Goal: Task Accomplishment & Management: Manage account settings

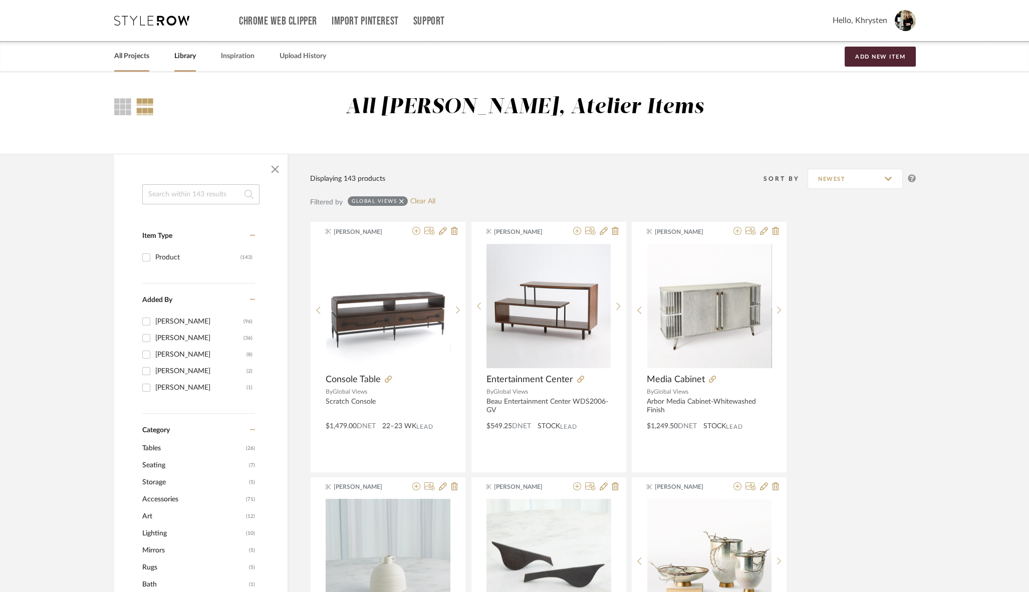
click at [137, 50] on link "All Projects" at bounding box center [131, 57] width 35 height 14
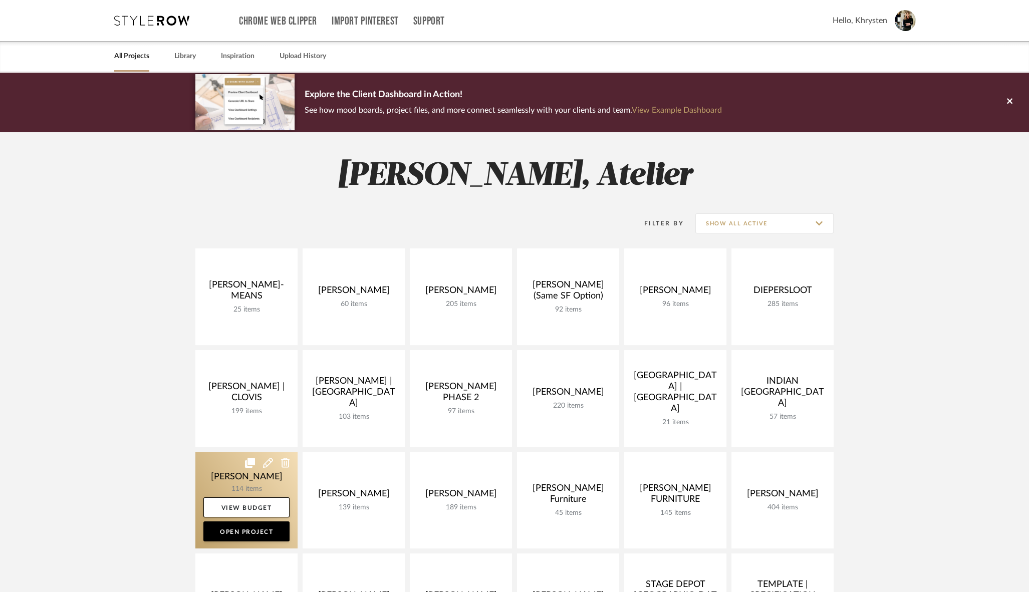
click at [238, 478] on link at bounding box center [246, 500] width 102 height 97
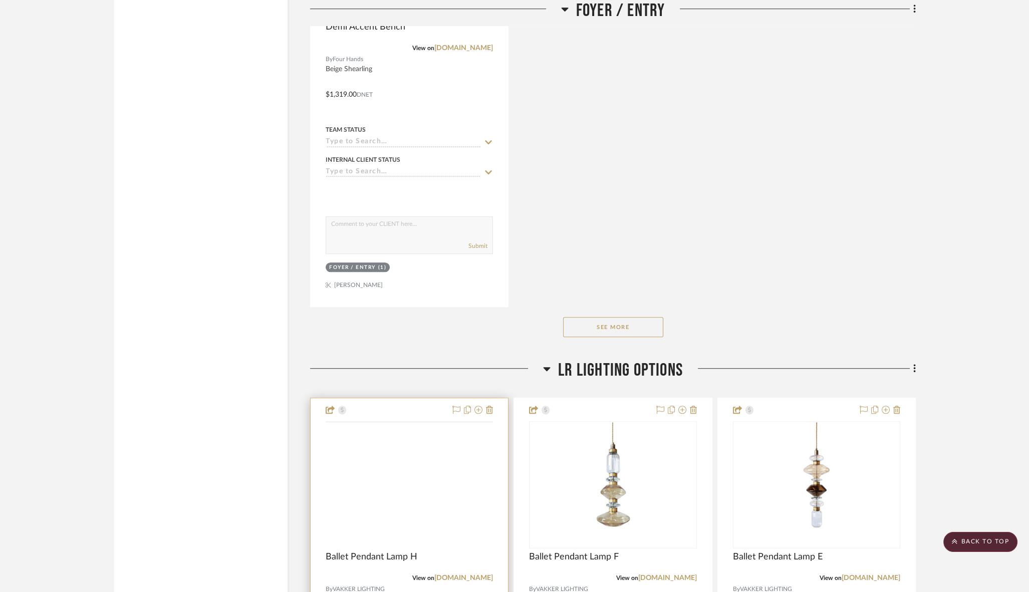
scroll to position [1906, 0]
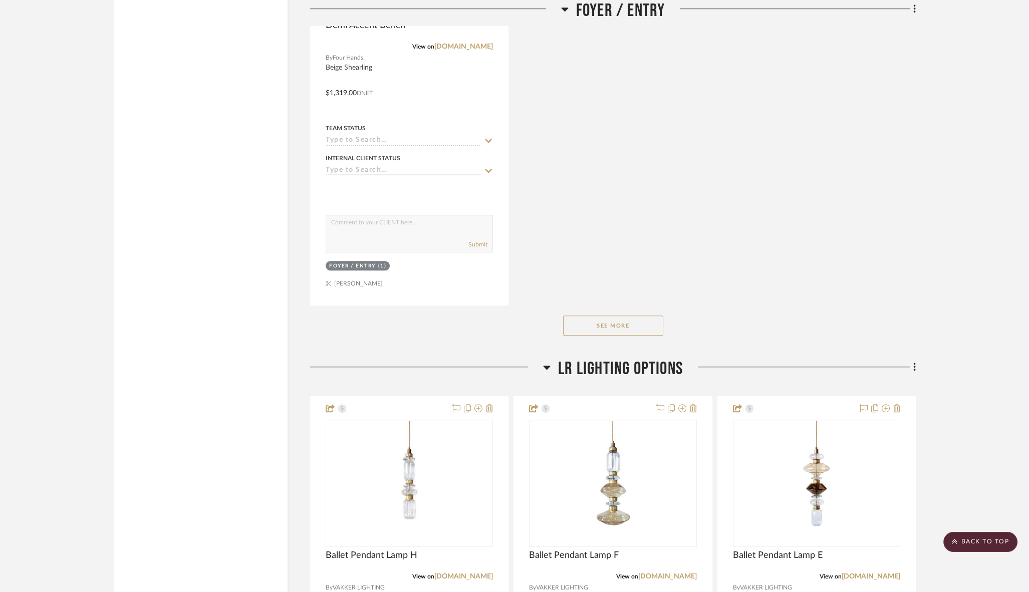
click at [610, 316] on button "See More" at bounding box center [613, 326] width 100 height 20
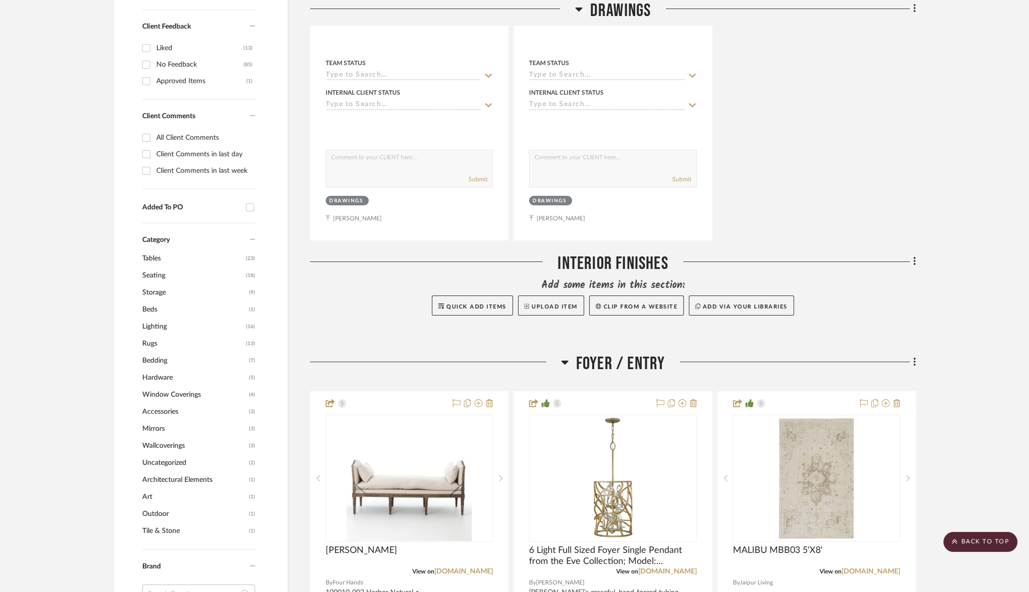
scroll to position [0, 0]
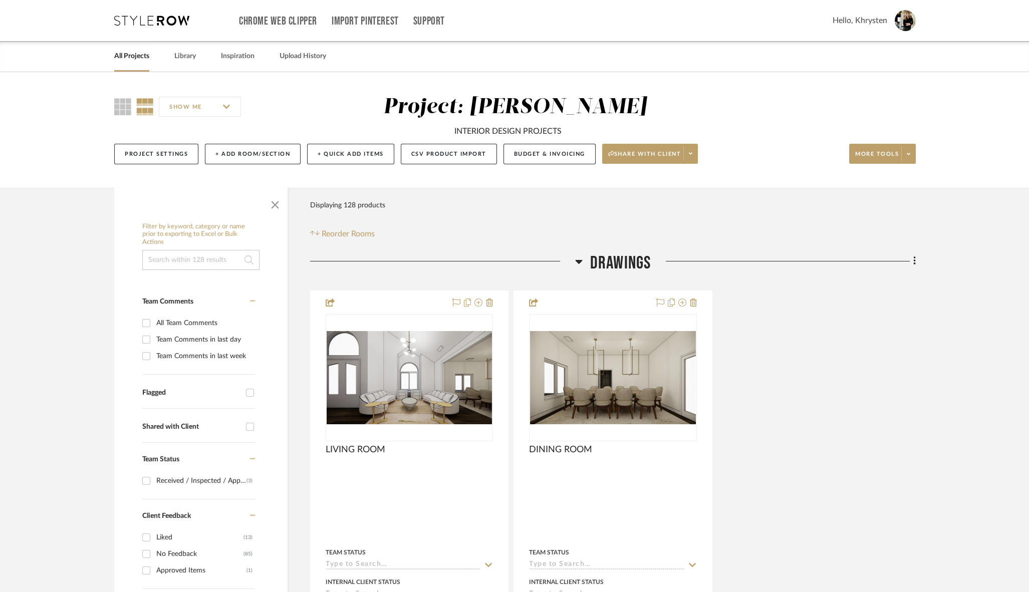
click at [579, 262] on icon at bounding box center [578, 262] width 7 height 4
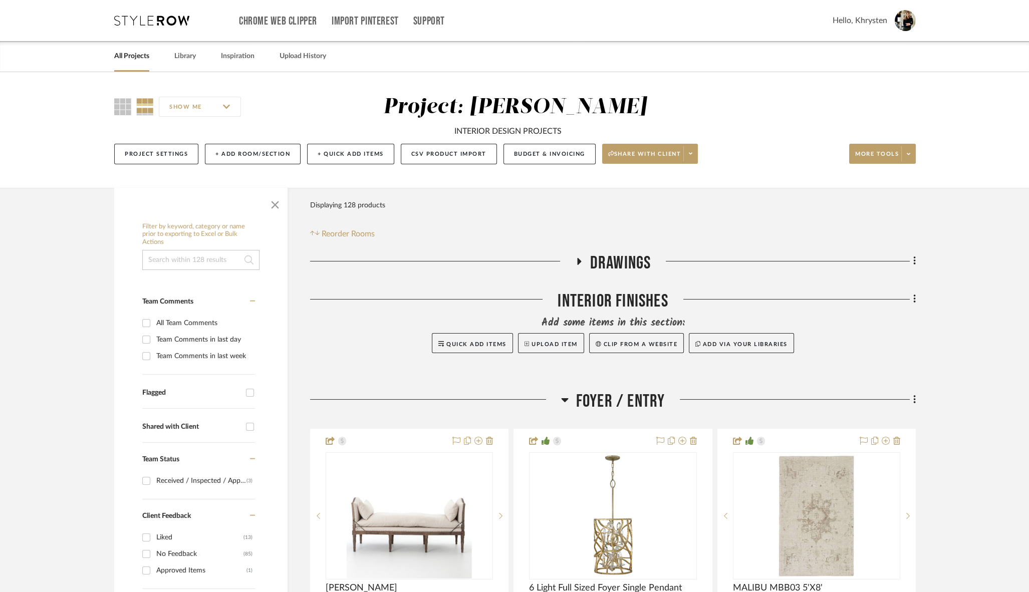
click at [564, 398] on icon at bounding box center [564, 400] width 7 height 4
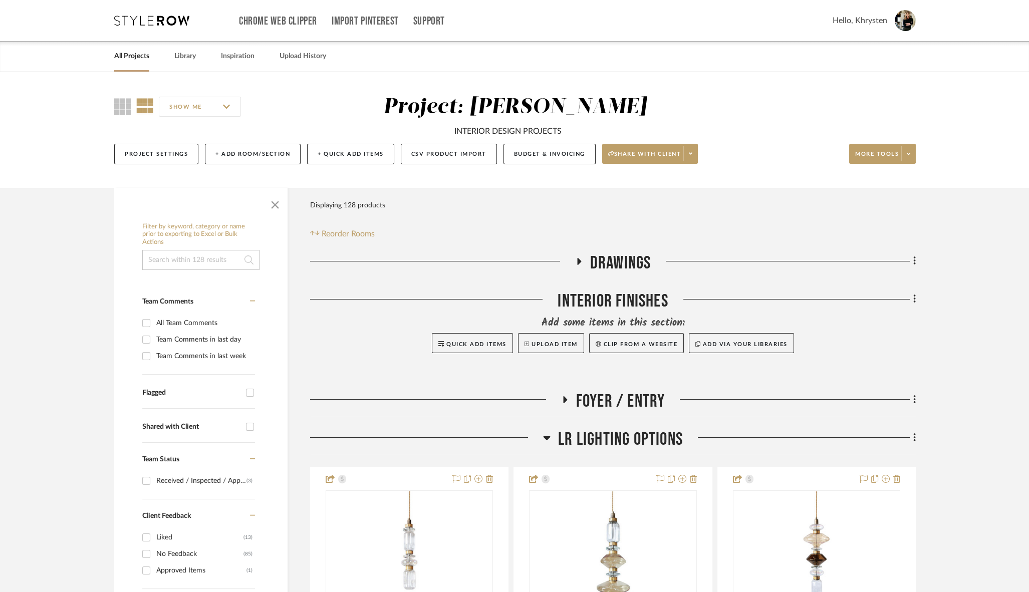
click at [542, 440] on div at bounding box center [426, 442] width 233 height 26
click at [547, 437] on icon at bounding box center [547, 438] width 7 height 4
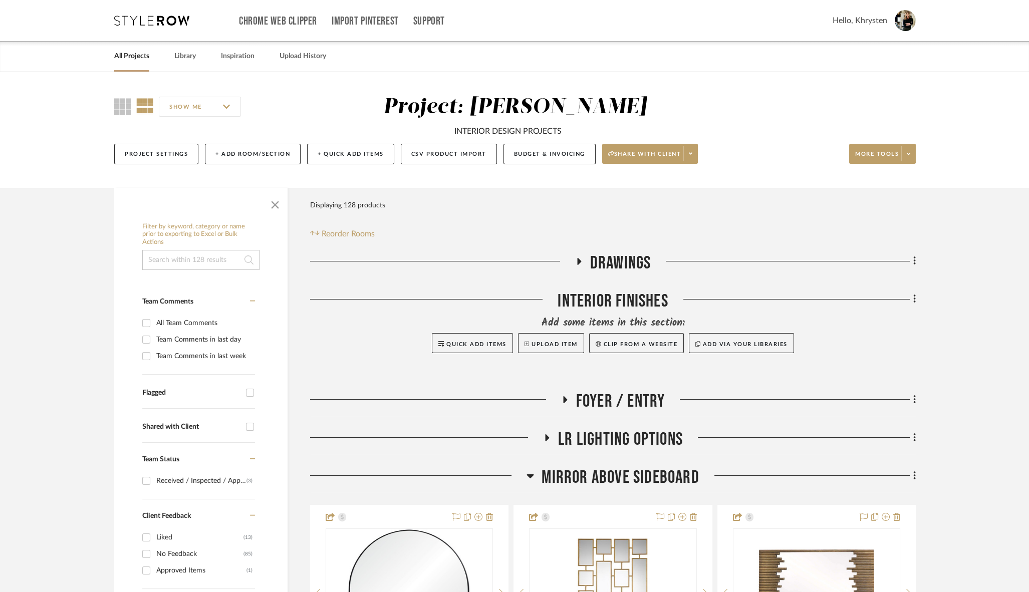
click at [530, 476] on icon at bounding box center [530, 477] width 7 height 4
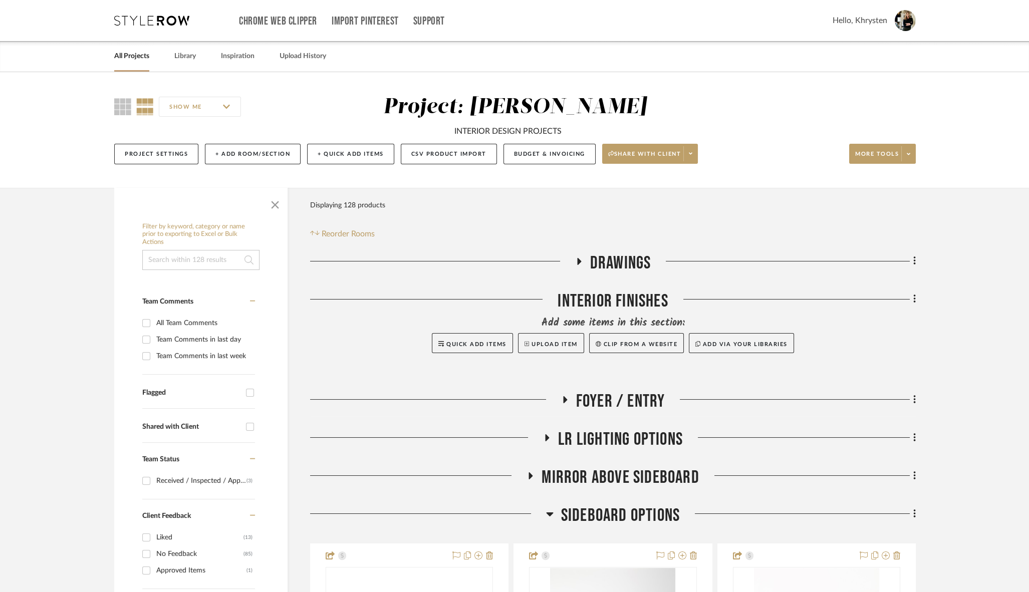
click at [549, 515] on icon at bounding box center [549, 515] width 7 height 4
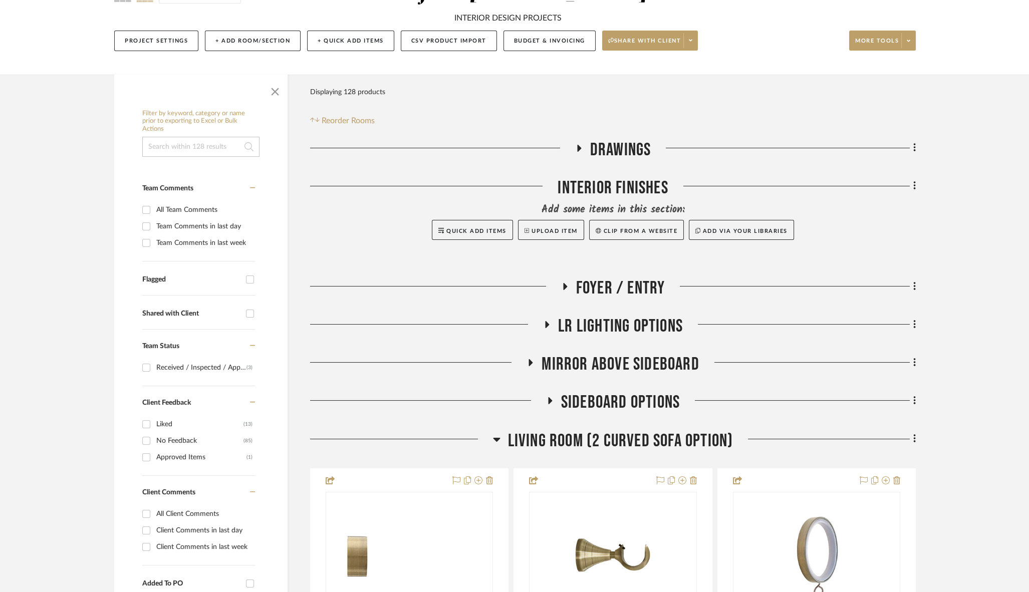
scroll to position [119, 0]
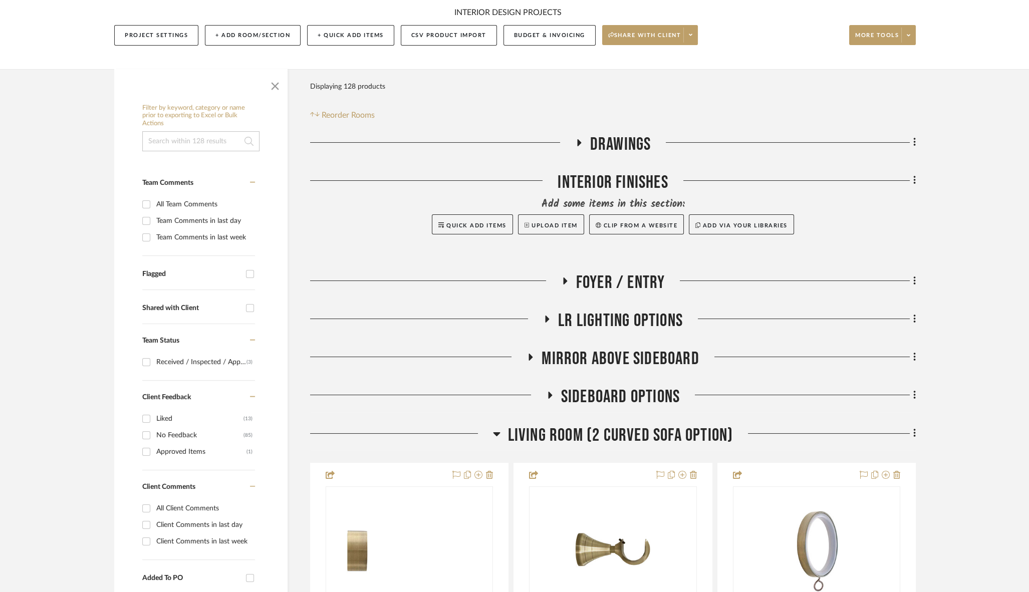
click at [497, 433] on icon at bounding box center [496, 434] width 7 height 4
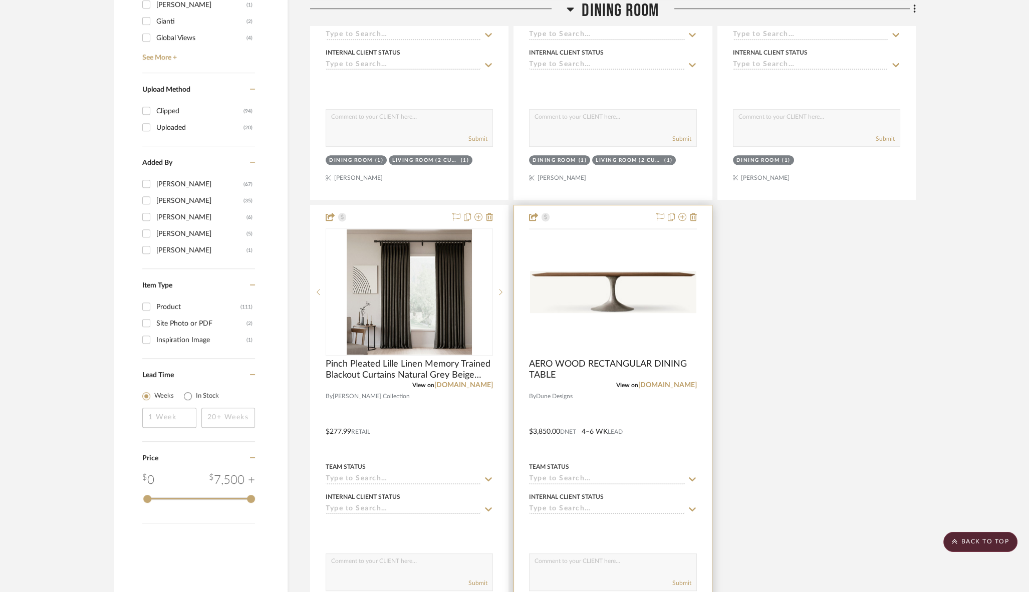
scroll to position [1305, 0]
click at [614, 299] on img "0" at bounding box center [612, 291] width 165 height 42
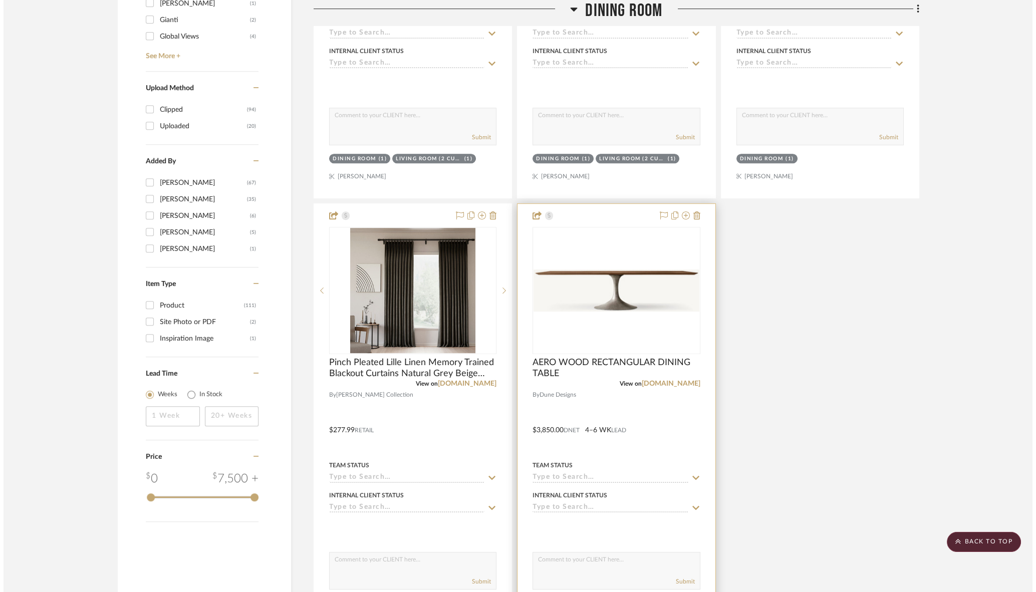
scroll to position [0, 0]
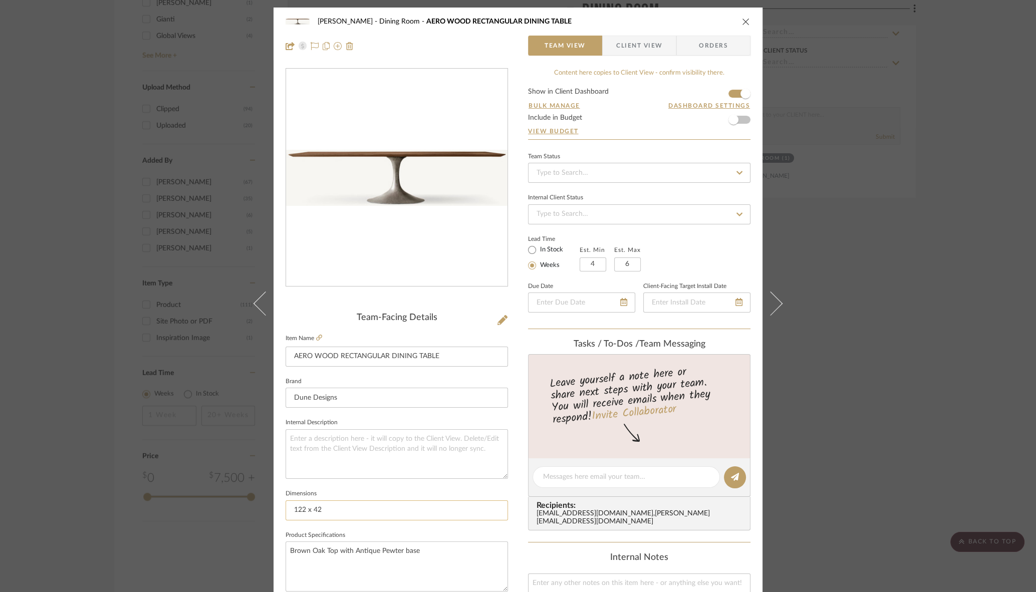
click at [299, 510] on input "122 x 42" at bounding box center [397, 511] width 223 height 20
type input "120 x 42"
click at [362, 545] on textarea "Brown Oak Top with Antique Pewter base" at bounding box center [397, 567] width 223 height 50
click at [359, 551] on textarea "Brown Oak Top with Antique Pewter base" at bounding box center [397, 567] width 223 height 50
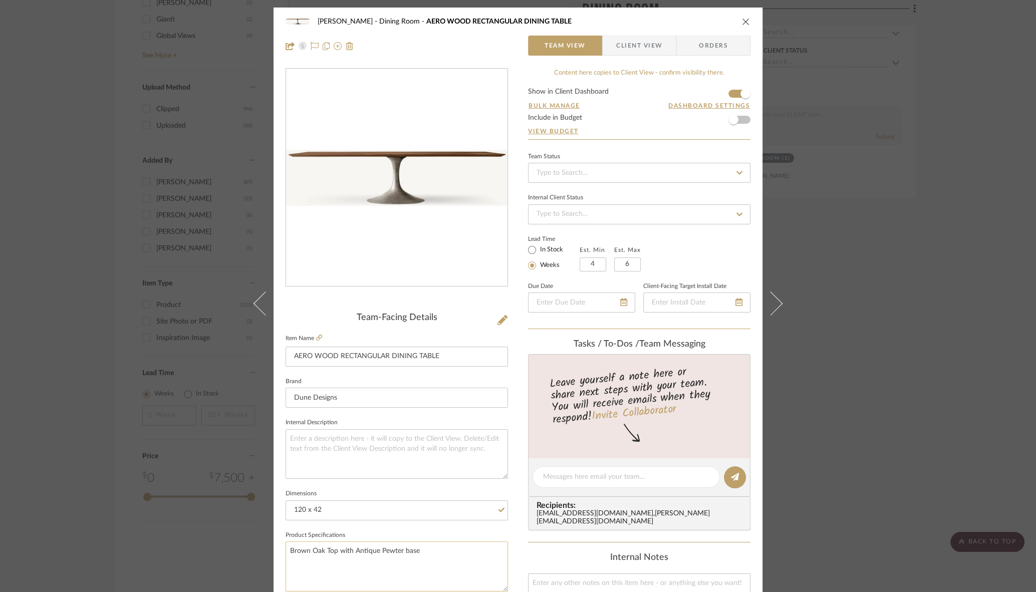
click at [388, 549] on textarea "Brown Oak Top with Antique Pewter base" at bounding box center [397, 567] width 223 height 50
type textarea "Brown Oak Top with Antique Brass base"
click at [539, 533] on div "Content here copies to Client View - confirm visibility there. Show in Client D…" at bounding box center [639, 480] width 223 height 825
click at [317, 339] on icon at bounding box center [319, 338] width 6 height 6
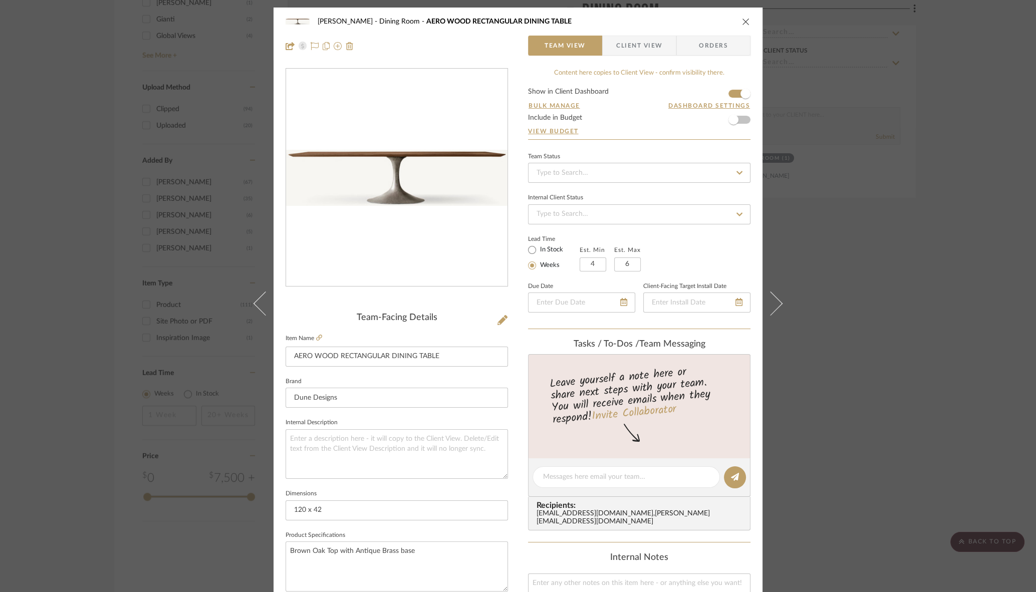
click at [744, 21] on icon "close" at bounding box center [746, 22] width 8 height 8
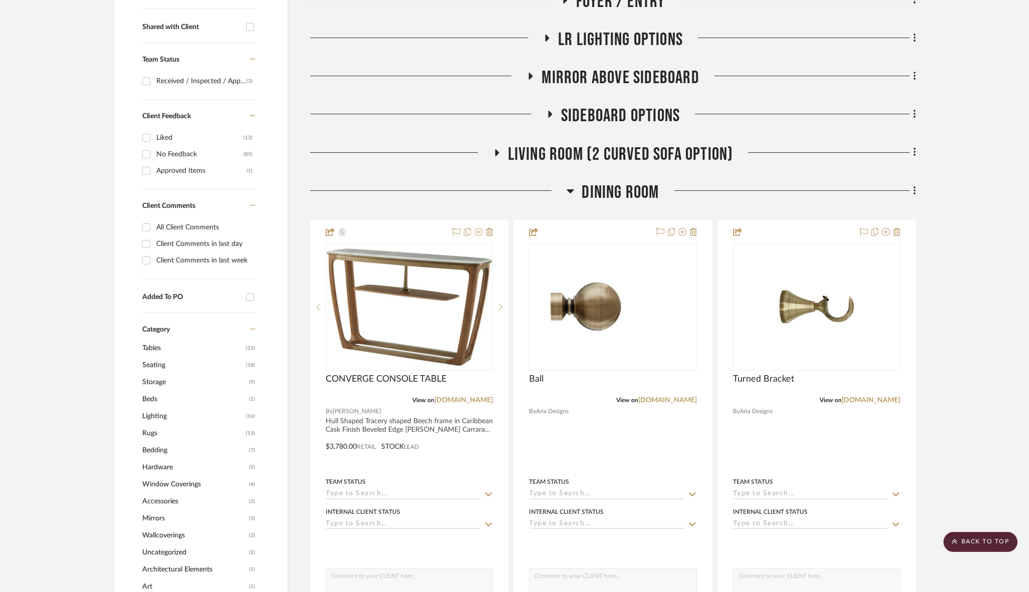
scroll to position [414, 0]
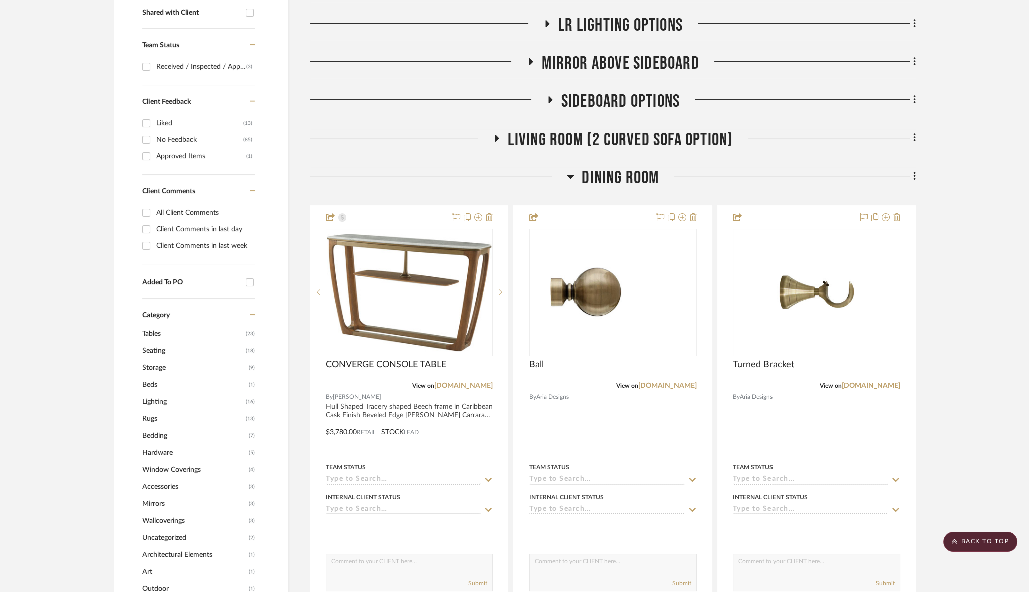
click at [575, 179] on h3 "Dining Room" at bounding box center [613, 178] width 92 height 22
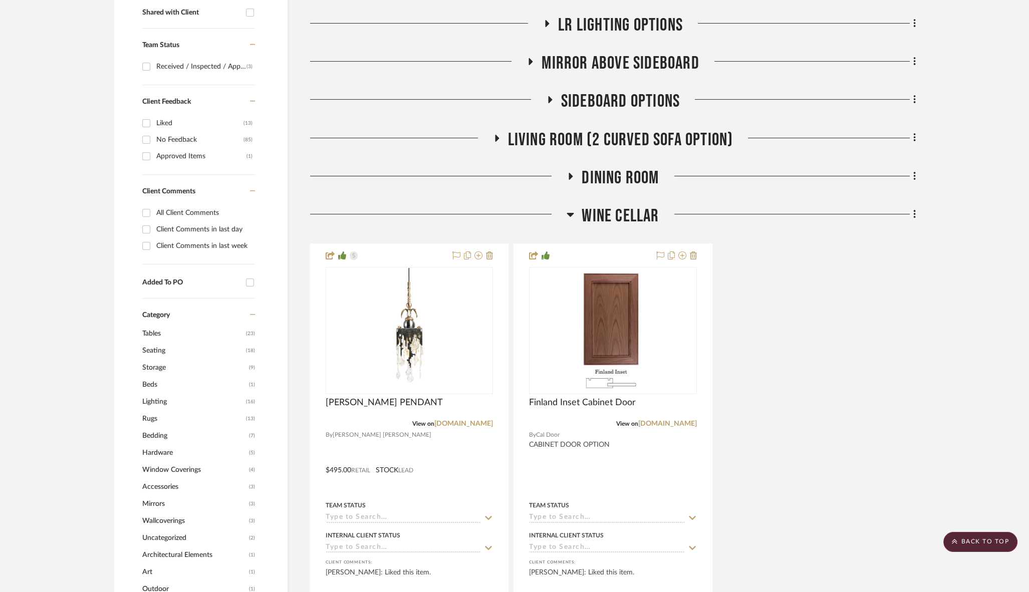
click at [575, 179] on h3 "Dining Room" at bounding box center [613, 178] width 92 height 22
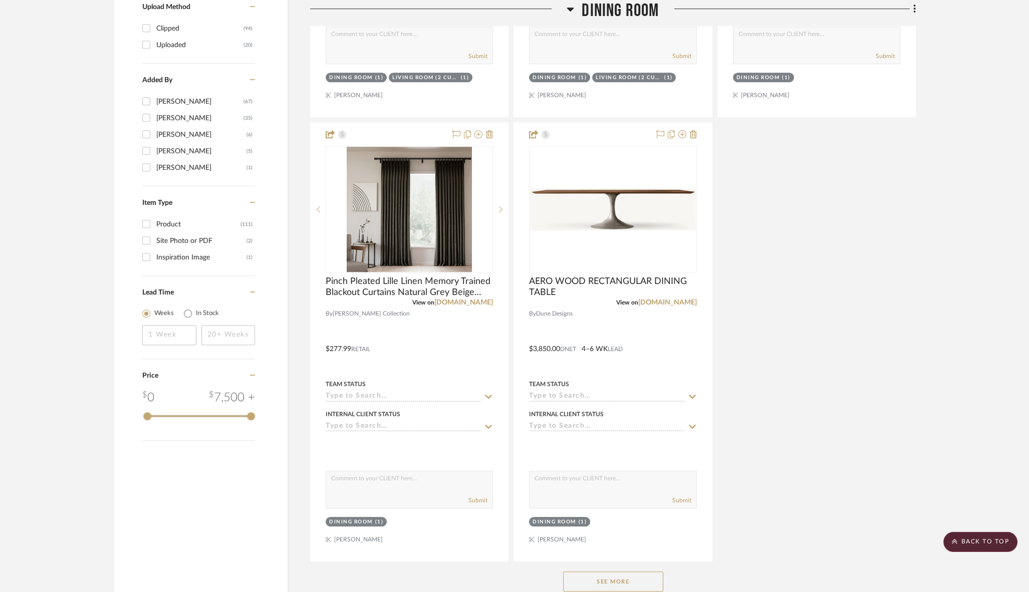
scroll to position [1420, 0]
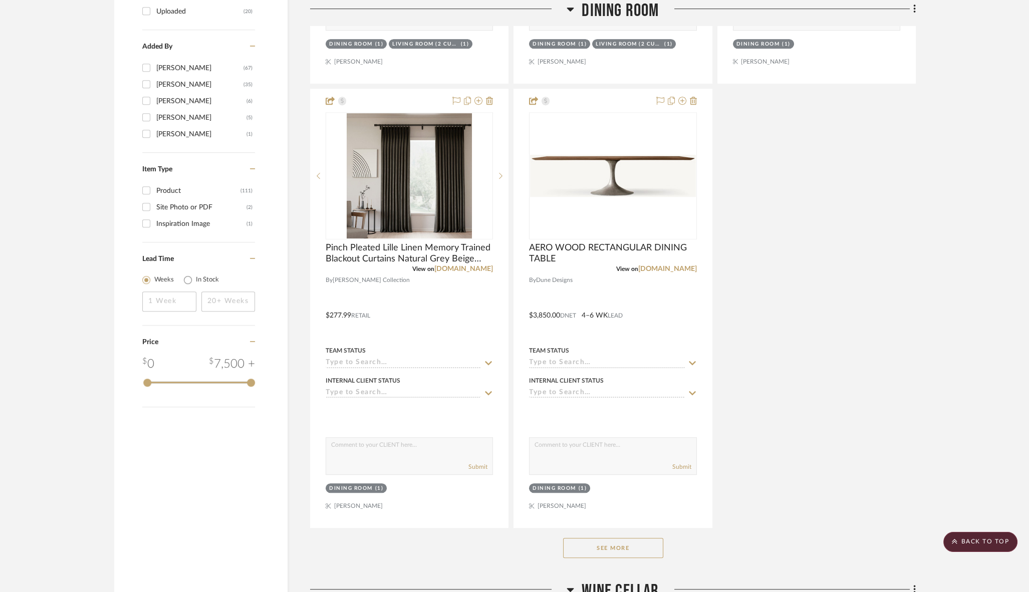
click at [613, 541] on button "See More" at bounding box center [613, 548] width 100 height 20
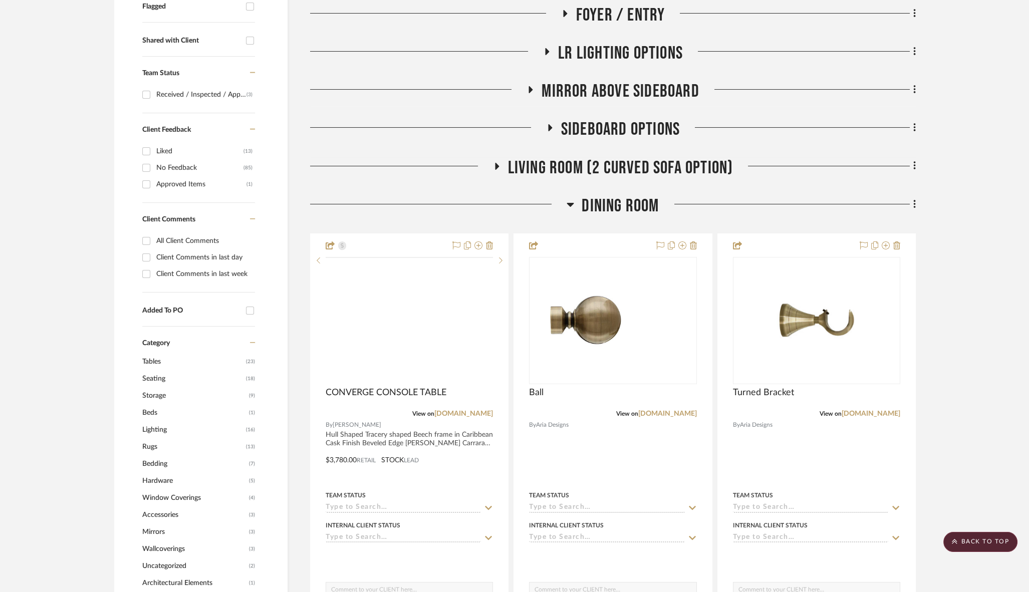
scroll to position [392, 0]
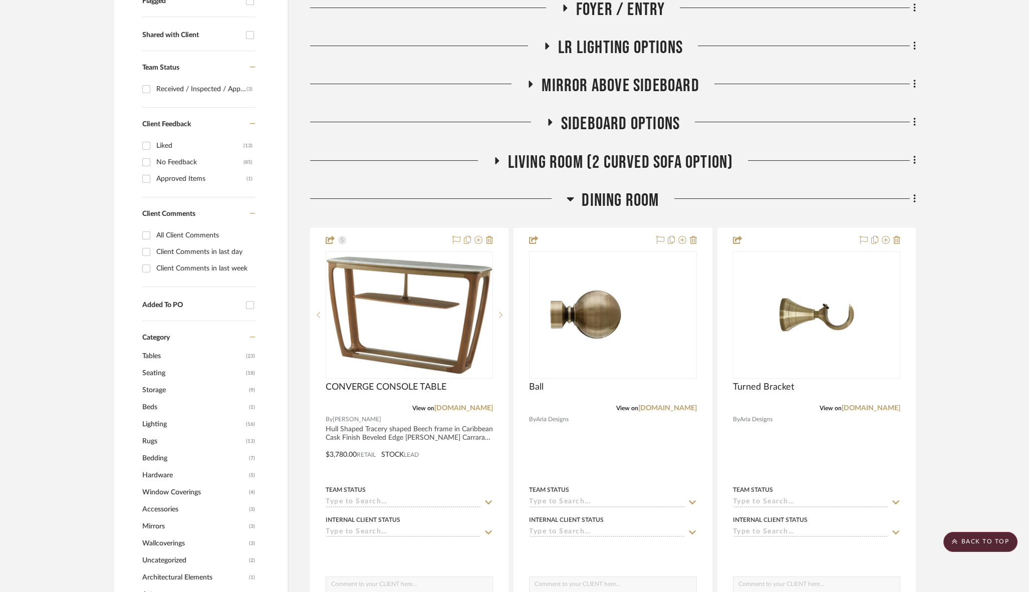
click at [570, 199] on icon at bounding box center [570, 199] width 7 height 4
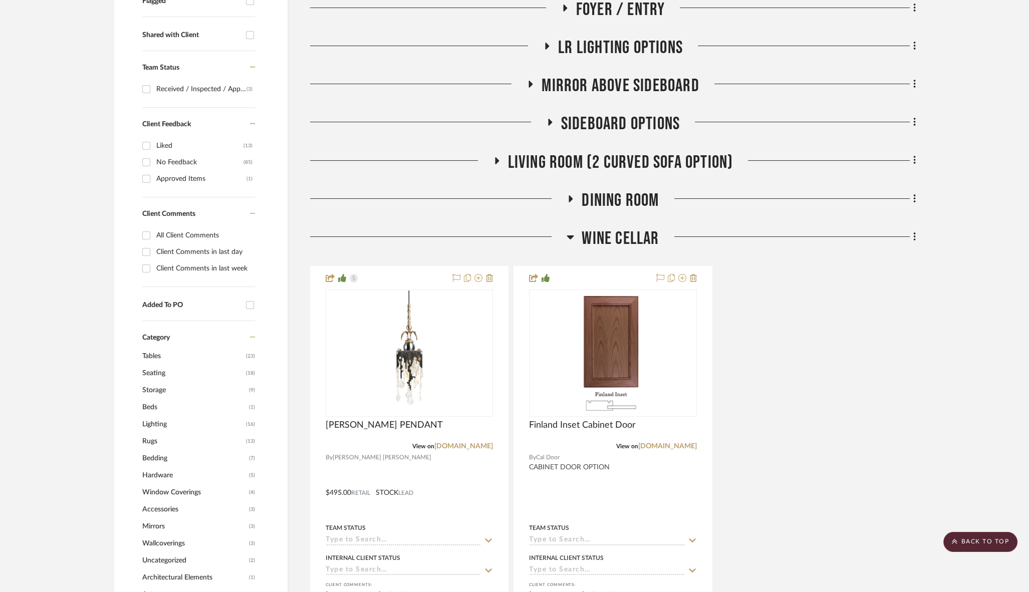
click at [571, 238] on icon at bounding box center [570, 238] width 7 height 4
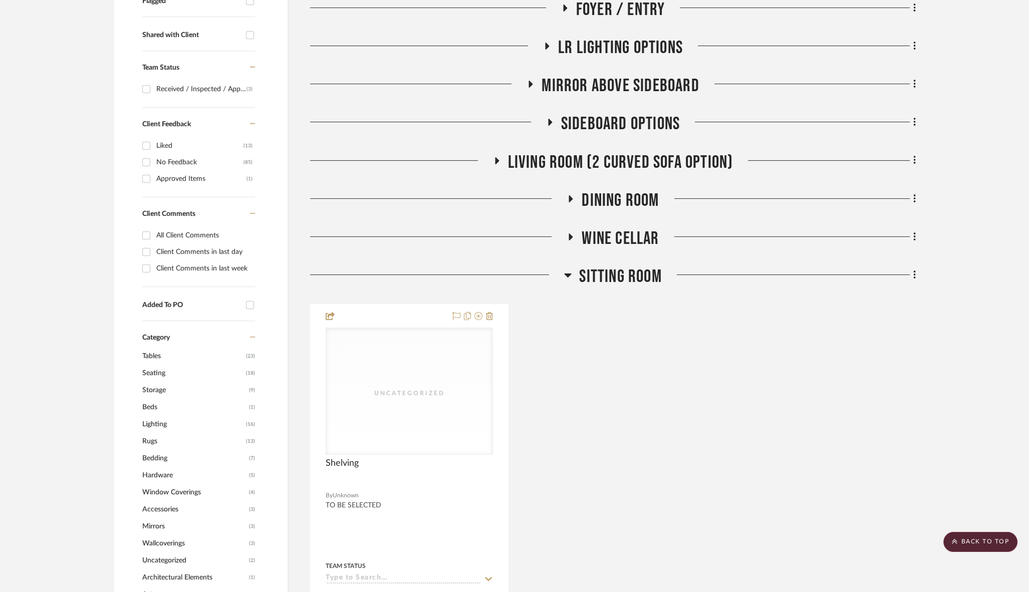
click at [572, 277] on h3 "Sitting Room" at bounding box center [612, 277] width 97 height 22
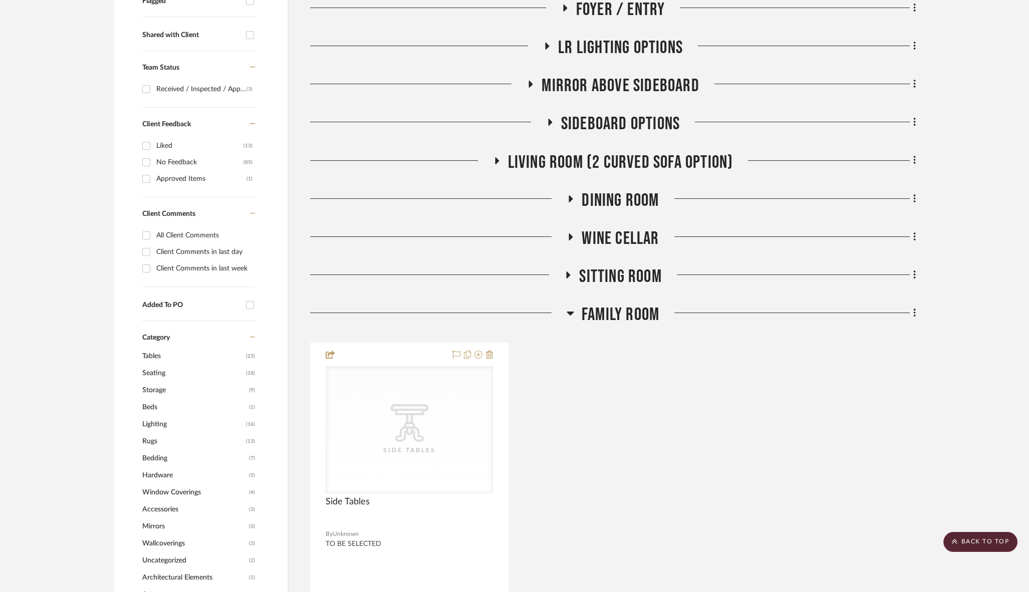
click at [571, 313] on icon at bounding box center [570, 314] width 7 height 4
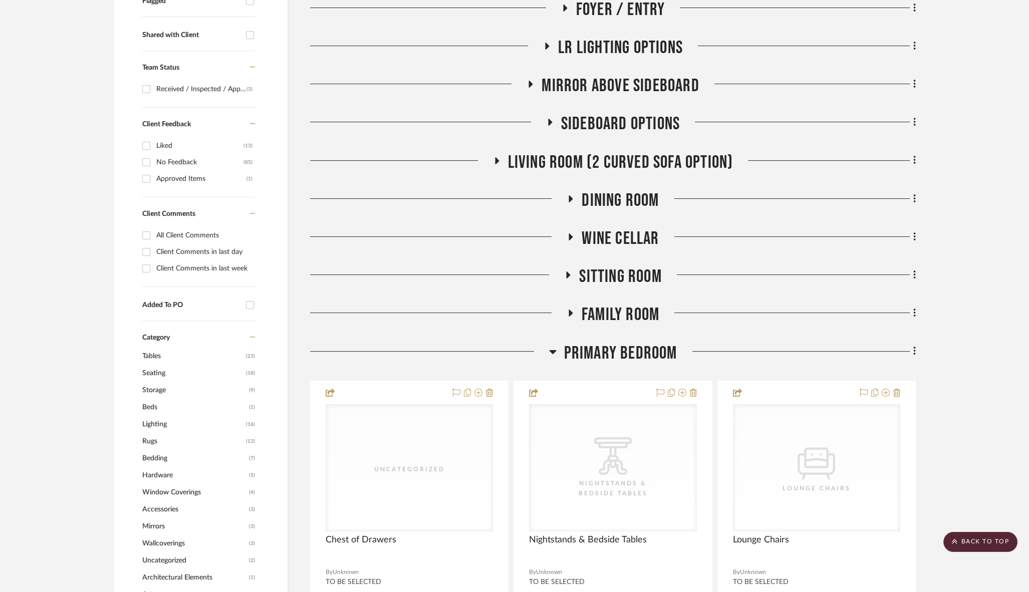
click at [555, 351] on icon at bounding box center [552, 352] width 7 height 4
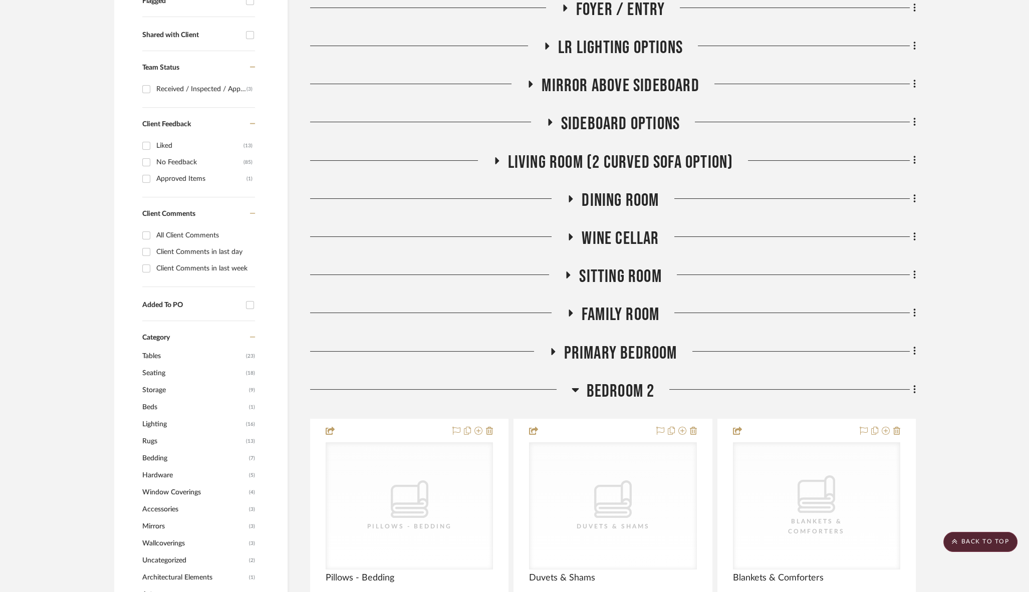
click at [576, 392] on icon at bounding box center [576, 390] width 8 height 12
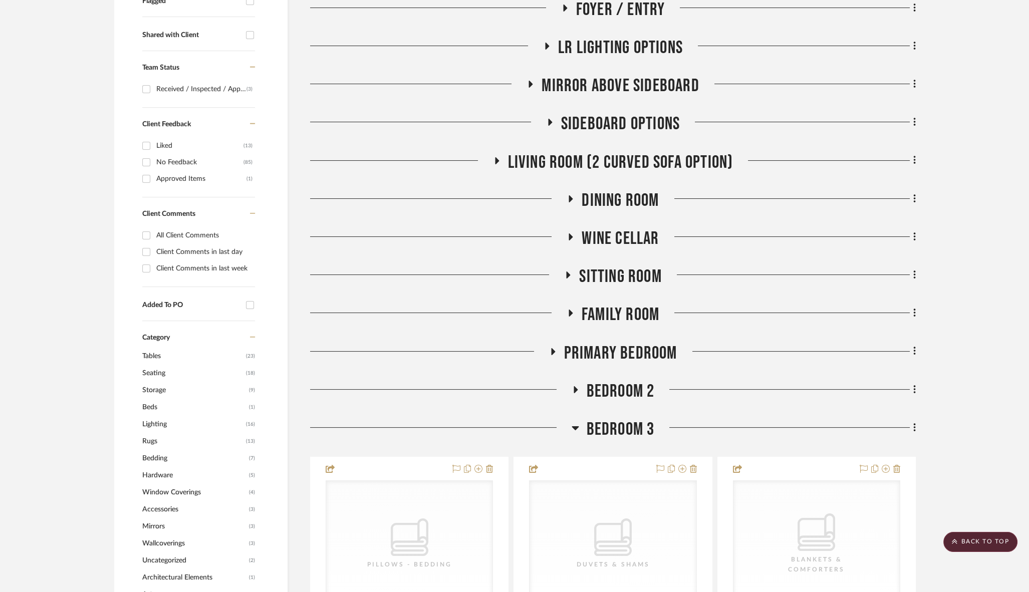
click at [576, 429] on icon at bounding box center [576, 428] width 8 height 12
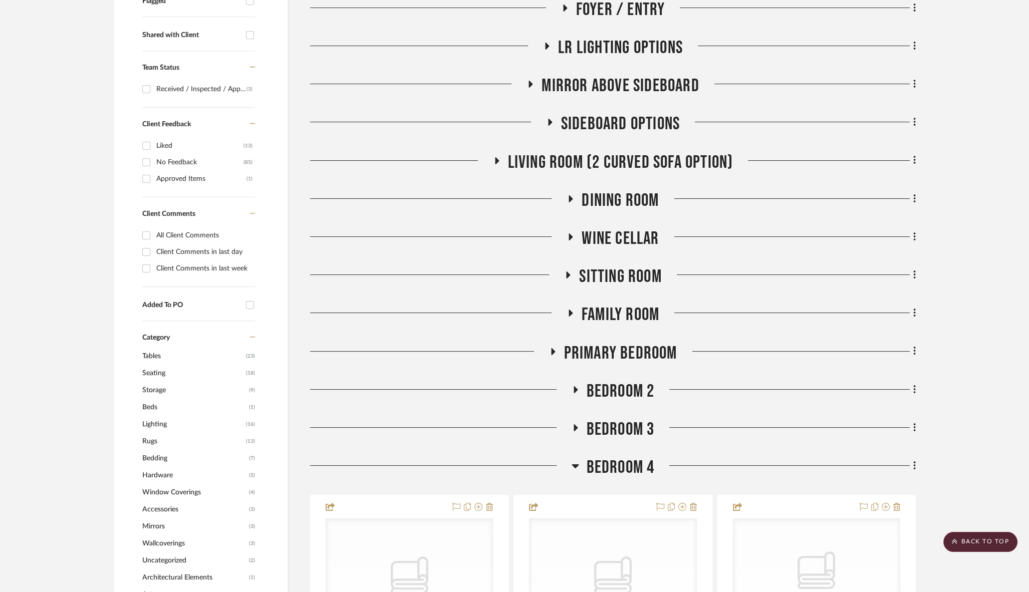
click at [577, 471] on icon at bounding box center [576, 466] width 8 height 12
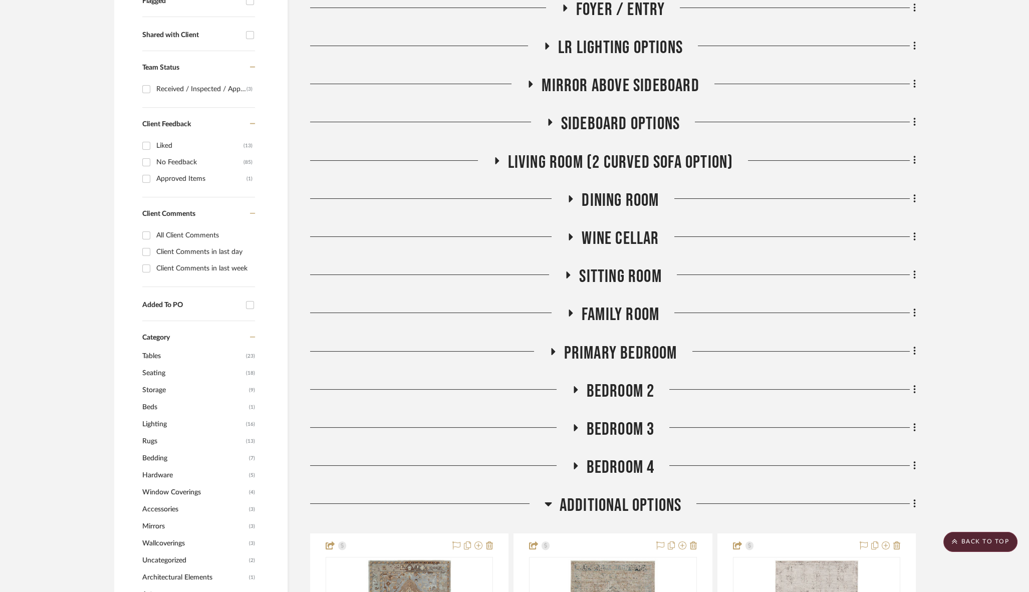
click at [552, 508] on h3 "Additional Options" at bounding box center [613, 506] width 137 height 22
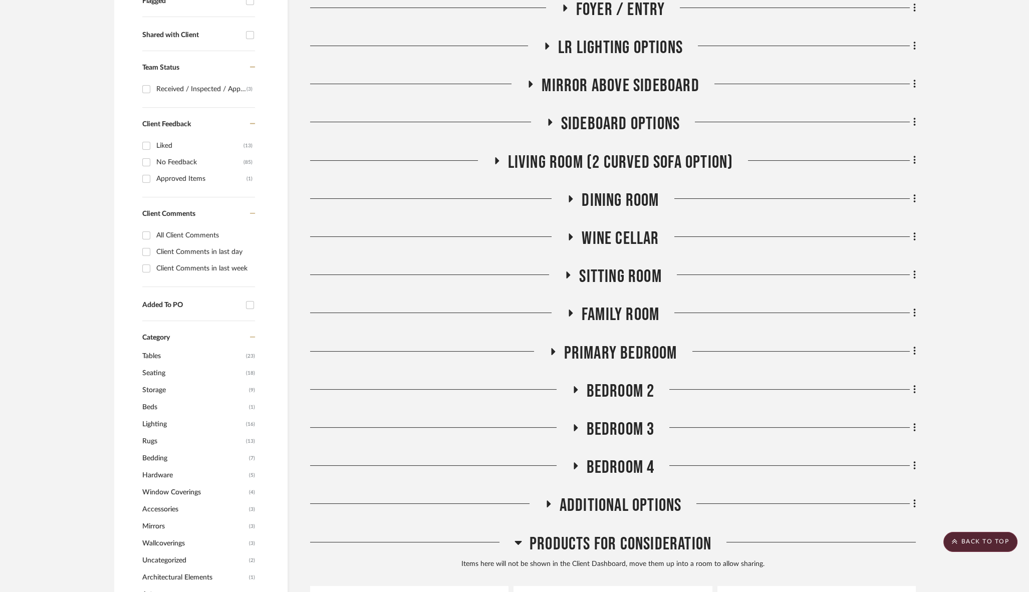
scroll to position [0, 0]
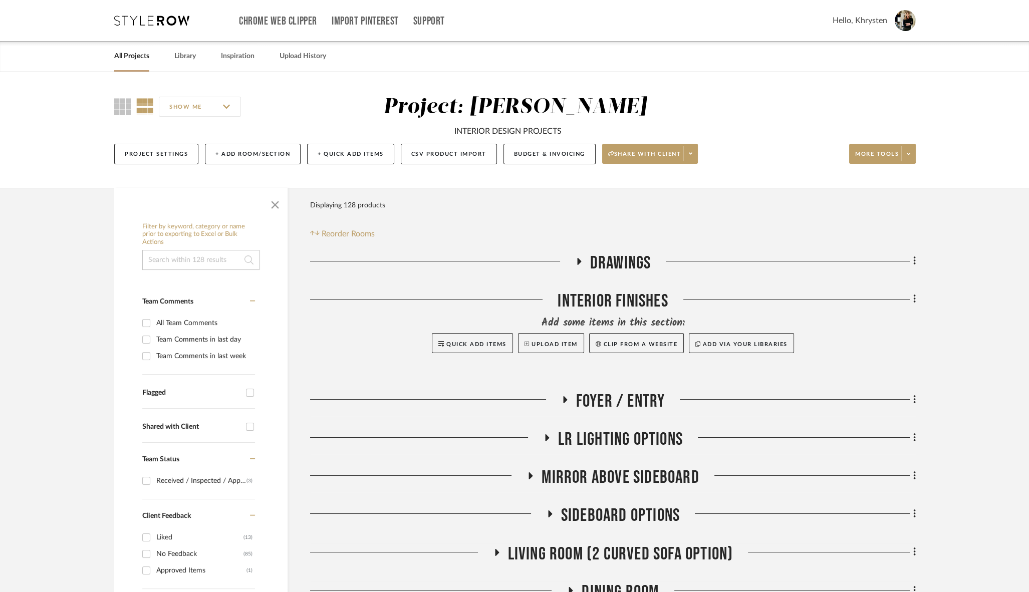
click at [565, 399] on icon at bounding box center [565, 399] width 4 height 7
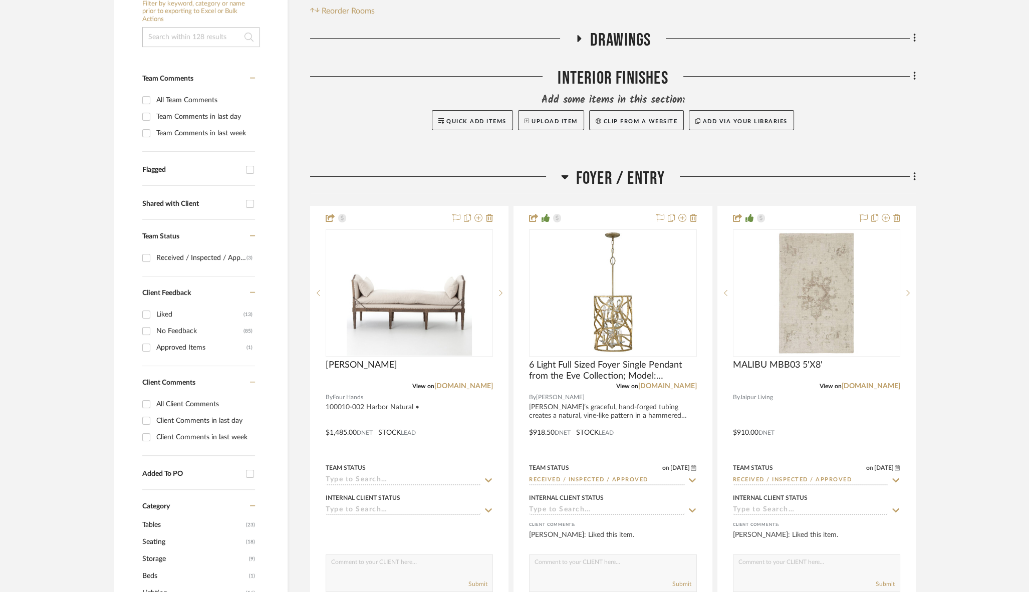
scroll to position [231, 0]
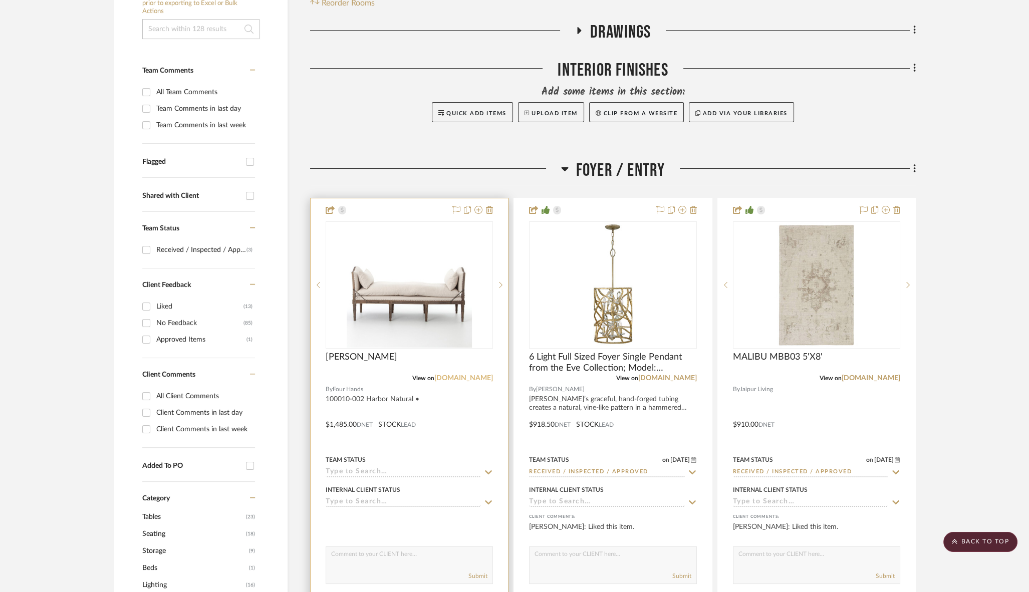
click at [464, 377] on link "[DOMAIN_NAME]" at bounding box center [463, 378] width 59 height 7
click at [446, 413] on div at bounding box center [409, 417] width 197 height 438
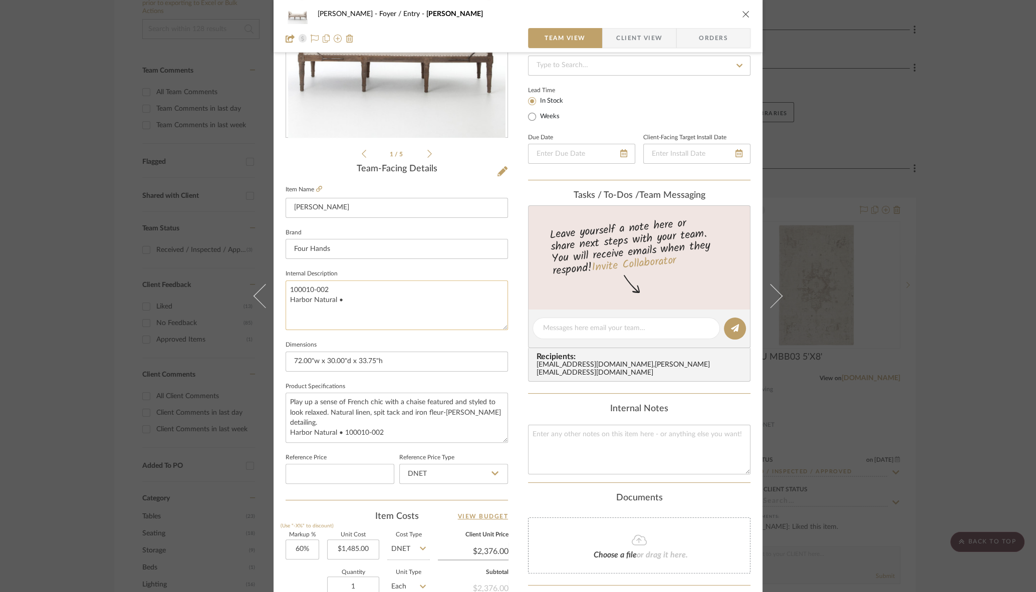
scroll to position [159, 0]
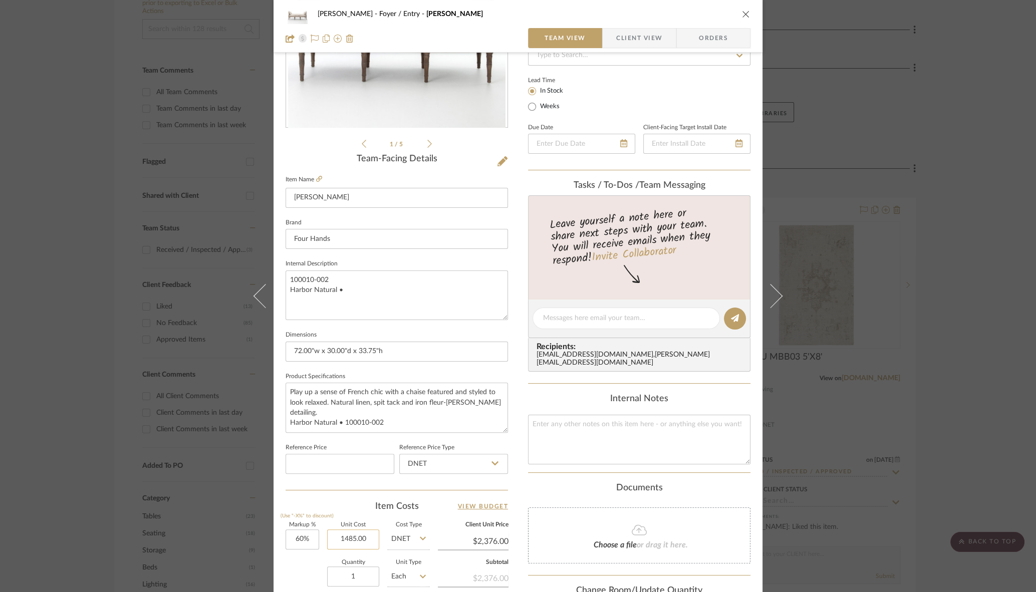
click at [349, 539] on input "1485.00" at bounding box center [353, 540] width 52 height 20
paste input "649.34"
type input "$1,649.34"
click at [428, 331] on fieldset "Dimensions 72.00"w x 30.00"d x 33.75"h" at bounding box center [397, 345] width 223 height 34
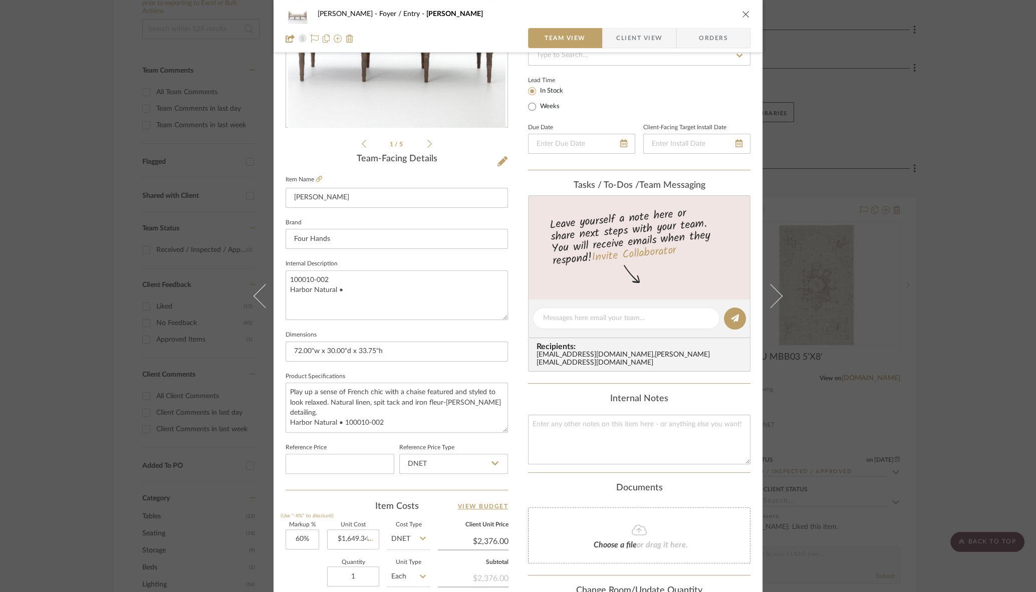
type input "$2,638.94"
type input "$395.84"
click at [742, 10] on icon "close" at bounding box center [746, 14] width 8 height 8
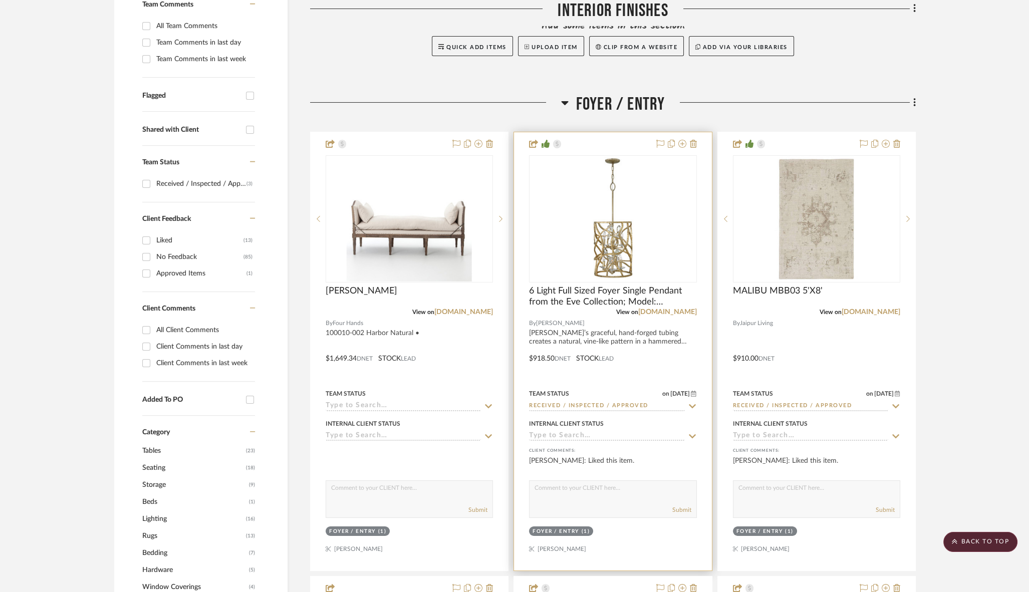
scroll to position [298, 0]
click at [601, 436] on input at bounding box center [606, 436] width 155 height 10
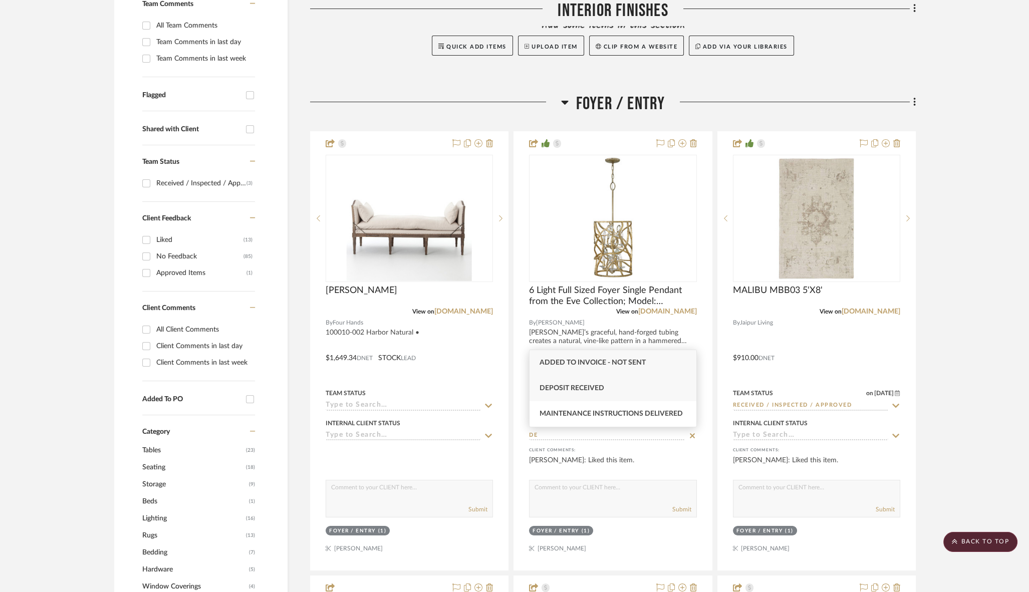
type input "D"
type input "INST"
click at [589, 338] on span "Installation Scheduled" at bounding box center [586, 337] width 92 height 7
type input "[DATE]"
type input "Installation Scheduled"
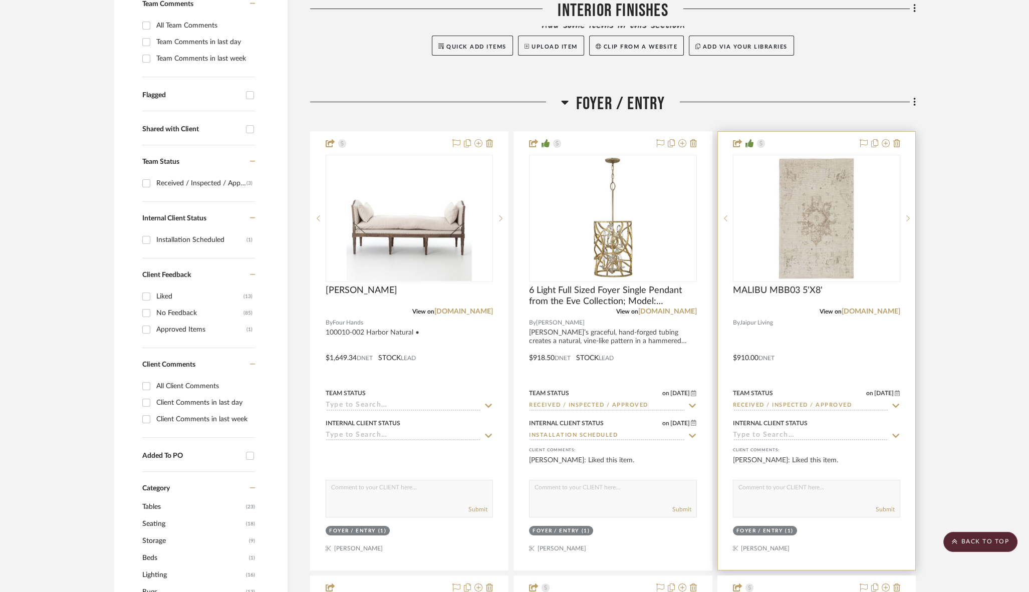
click at [762, 432] on input at bounding box center [810, 436] width 155 height 10
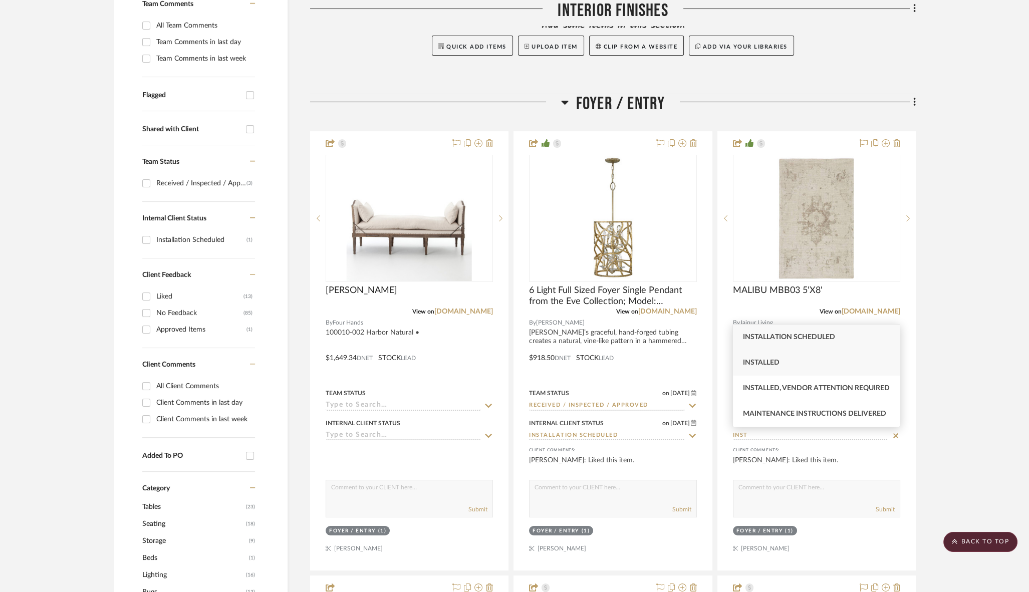
type input "INST"
click at [788, 361] on div "Installed" at bounding box center [816, 363] width 167 height 26
type input "[DATE]"
type input "Installed"
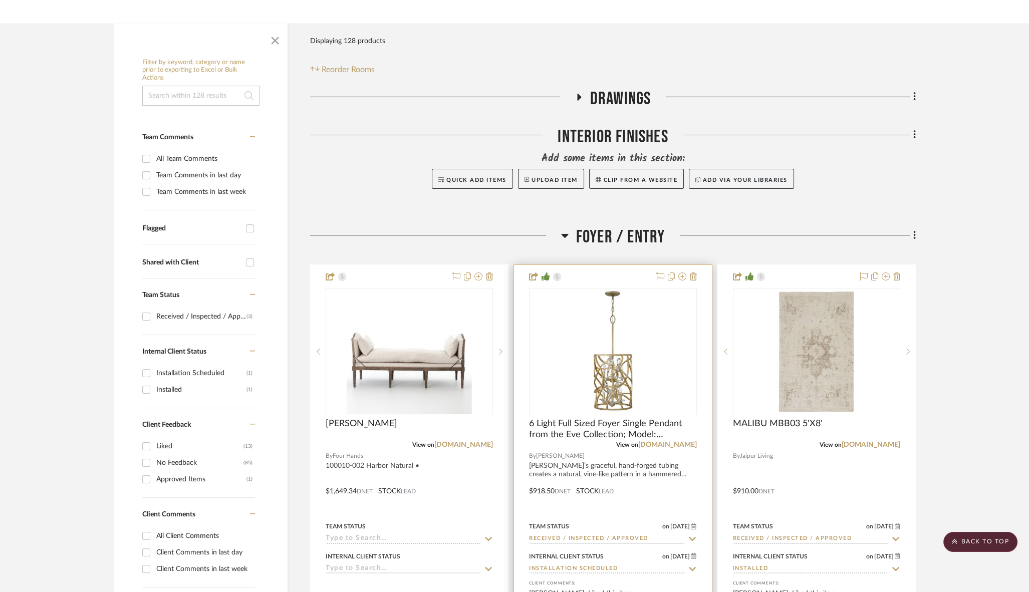
scroll to position [0, 0]
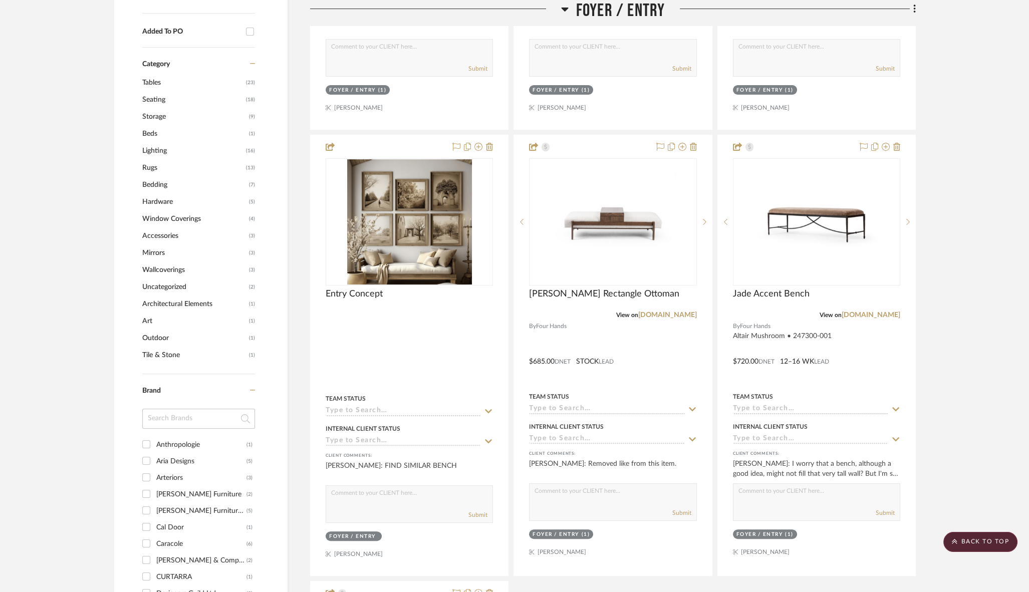
scroll to position [664, 0]
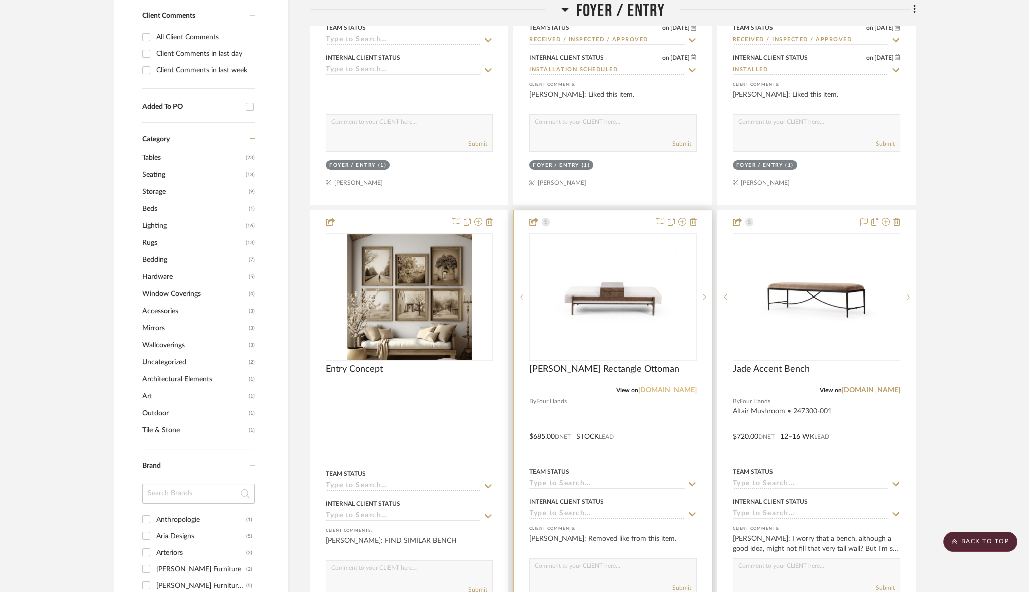
click at [674, 387] on link "[DOMAIN_NAME]" at bounding box center [667, 390] width 59 height 7
click at [657, 437] on div at bounding box center [612, 430] width 197 height 440
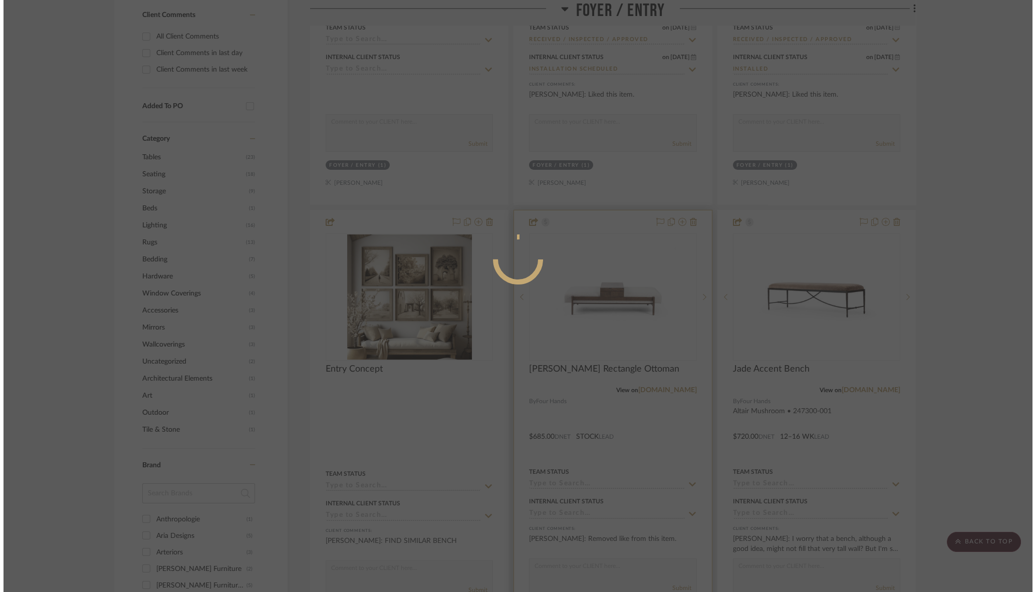
scroll to position [0, 0]
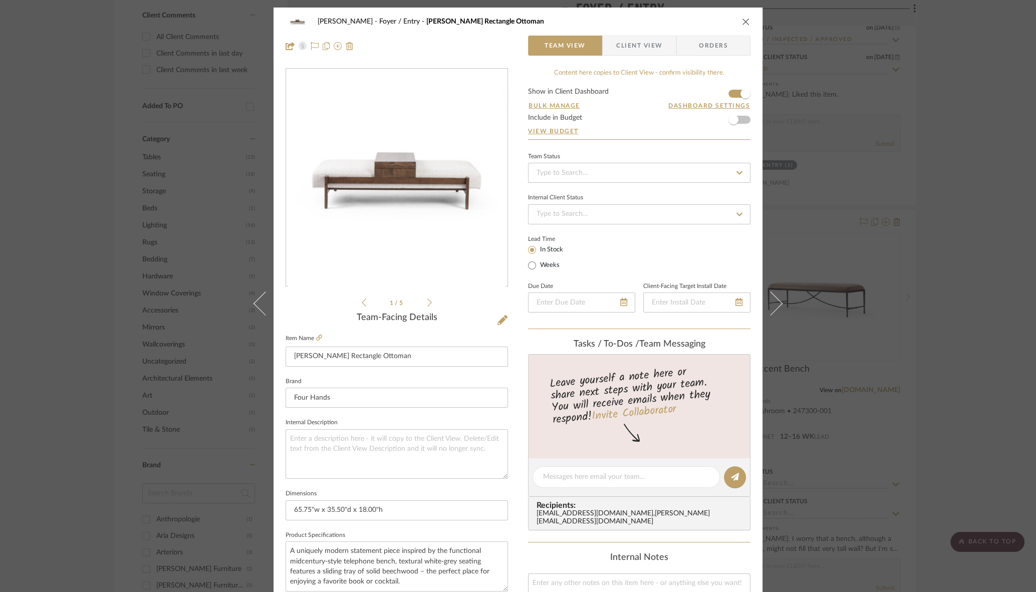
click at [745, 18] on icon "close" at bounding box center [746, 22] width 8 height 8
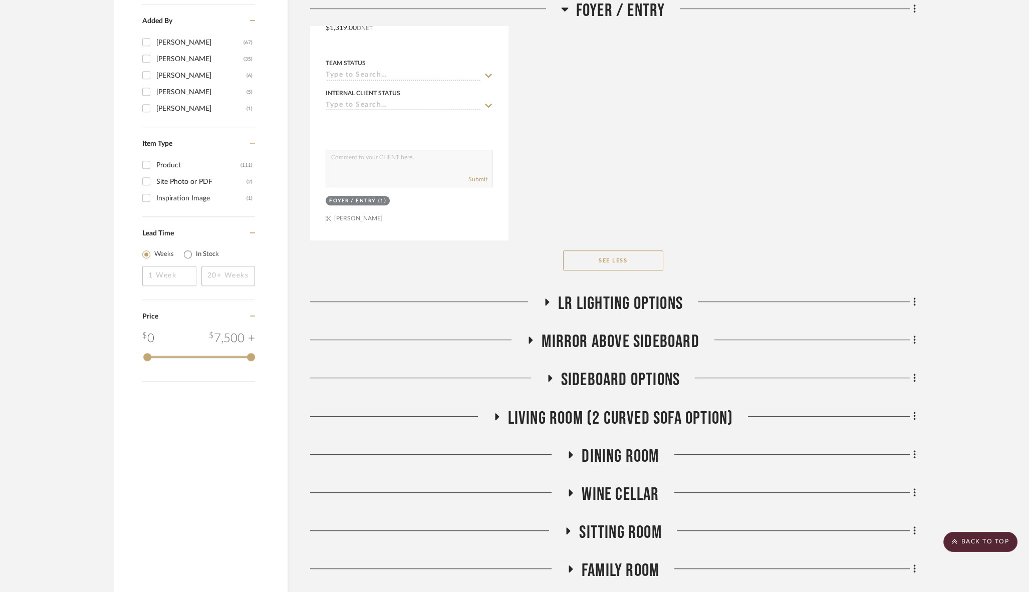
scroll to position [1530, 0]
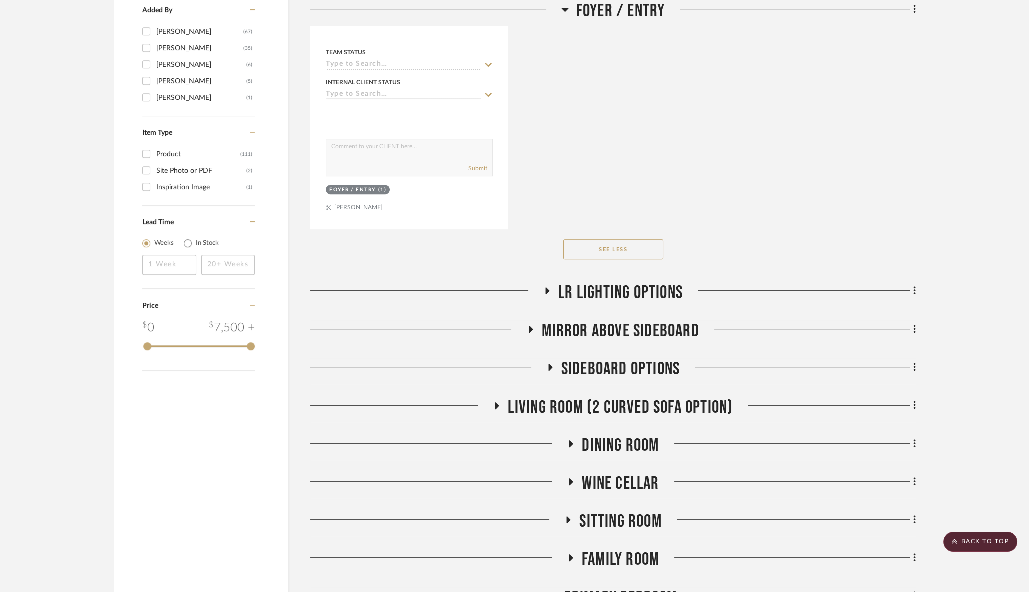
click at [545, 288] on icon at bounding box center [547, 292] width 12 height 8
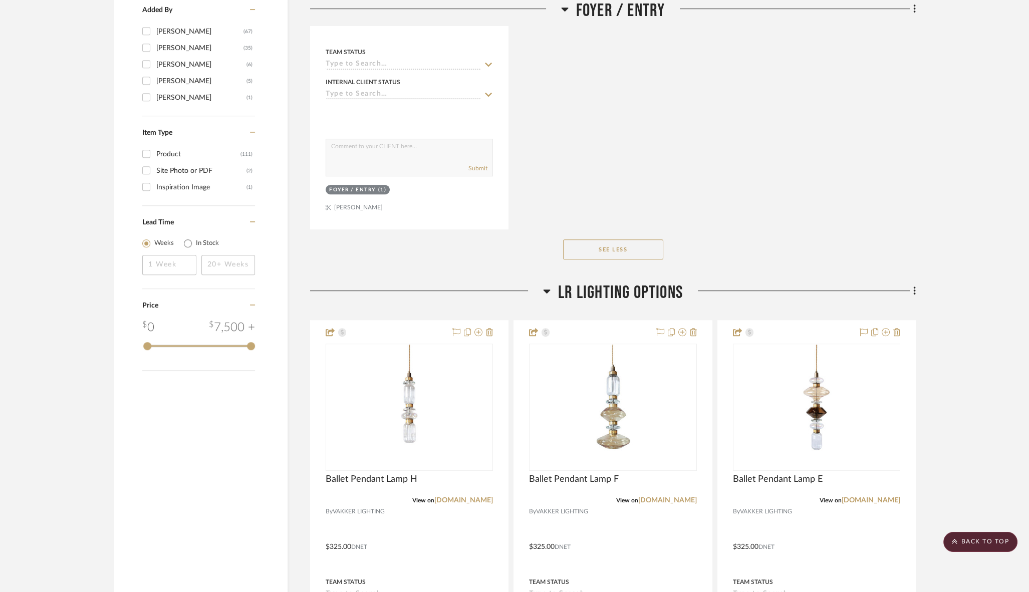
click at [547, 290] on icon at bounding box center [547, 292] width 7 height 4
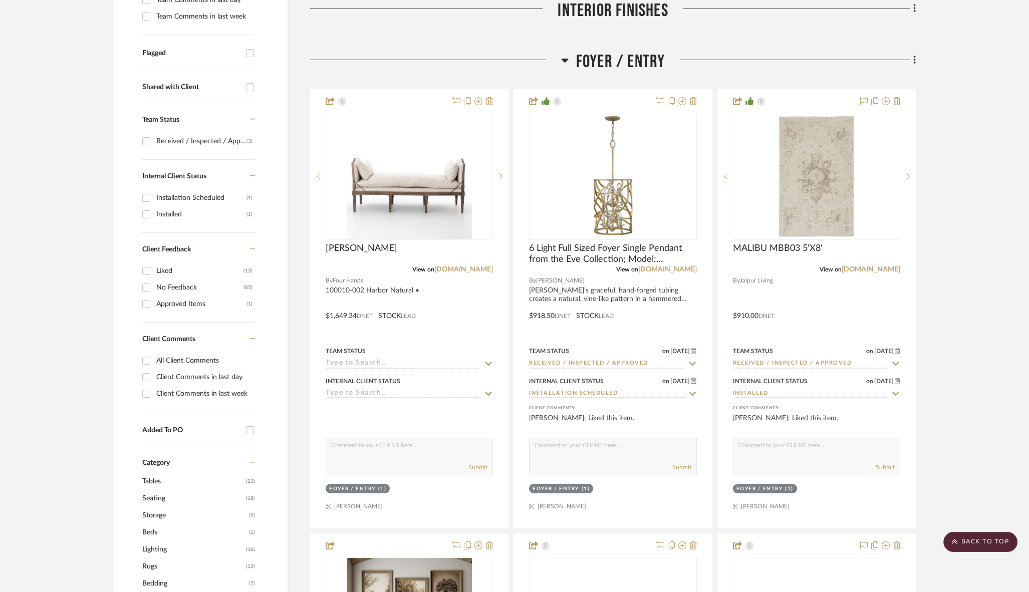
scroll to position [338, 0]
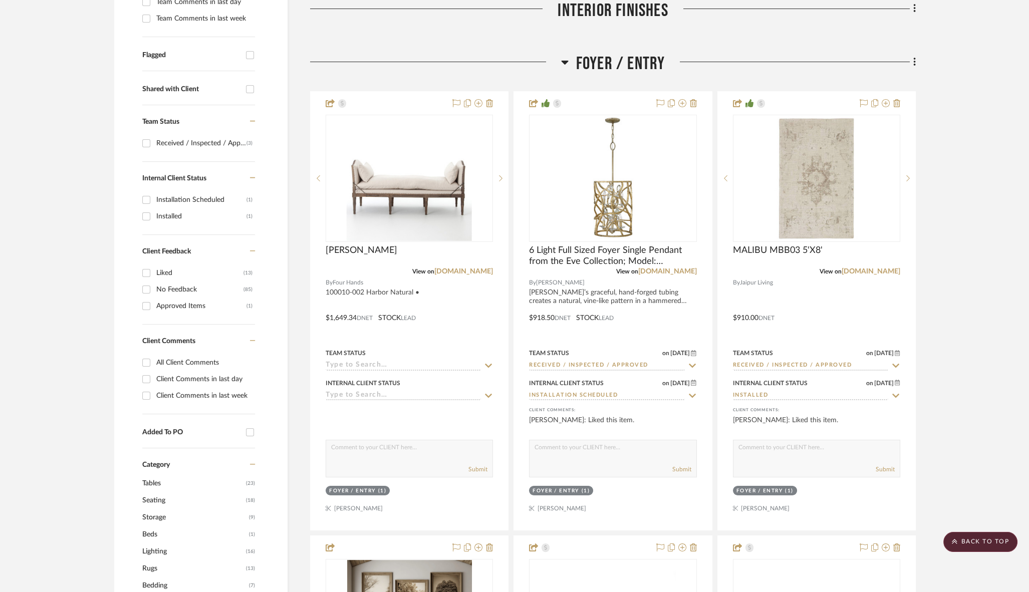
click at [565, 62] on icon at bounding box center [564, 63] width 7 height 4
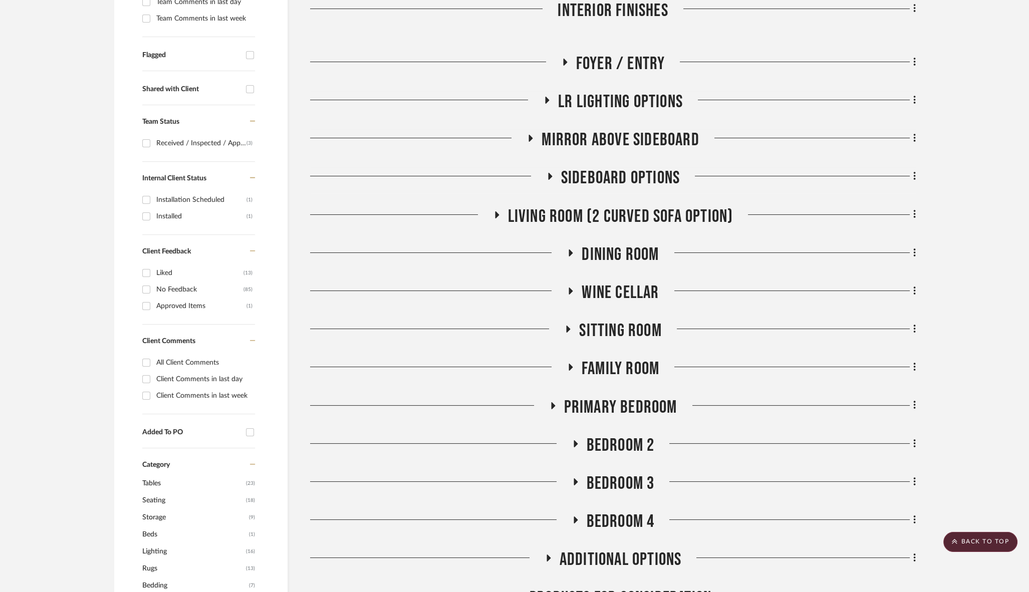
click at [569, 254] on icon at bounding box center [571, 253] width 4 height 7
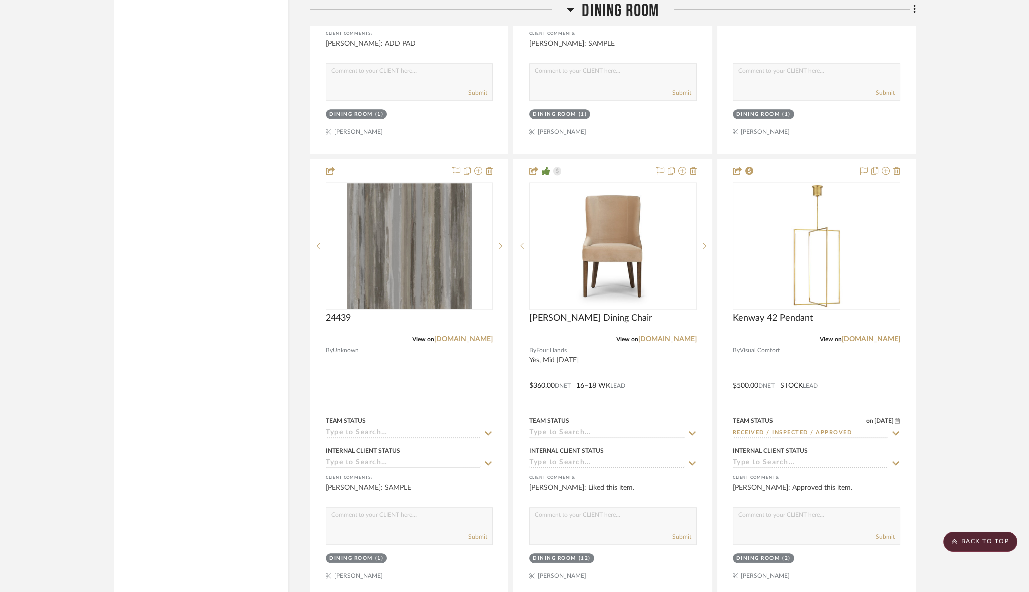
scroll to position [2308, 0]
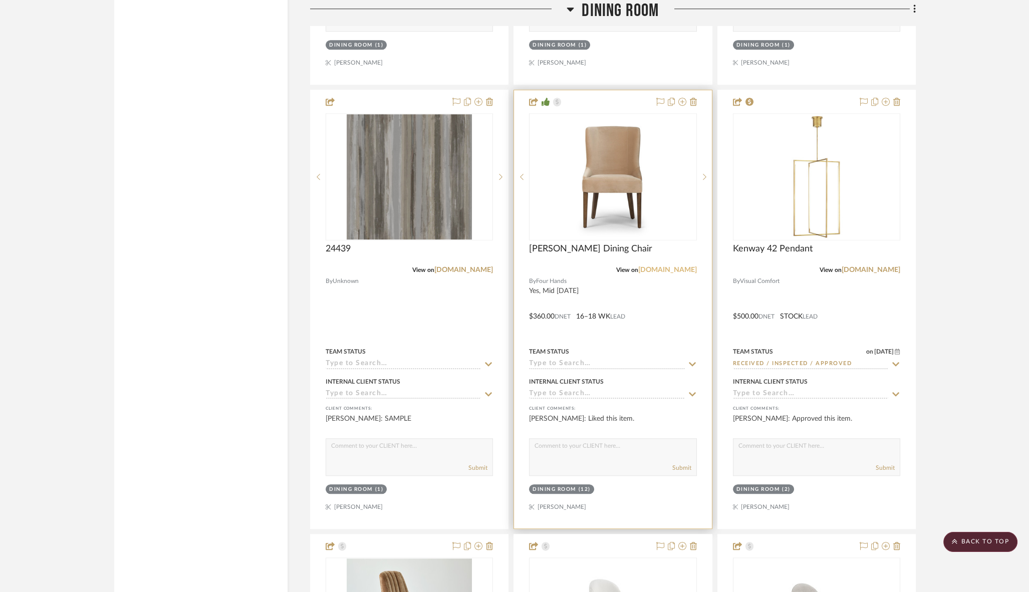
click at [670, 267] on link "[DOMAIN_NAME]" at bounding box center [667, 270] width 59 height 7
click at [659, 301] on div at bounding box center [612, 309] width 197 height 438
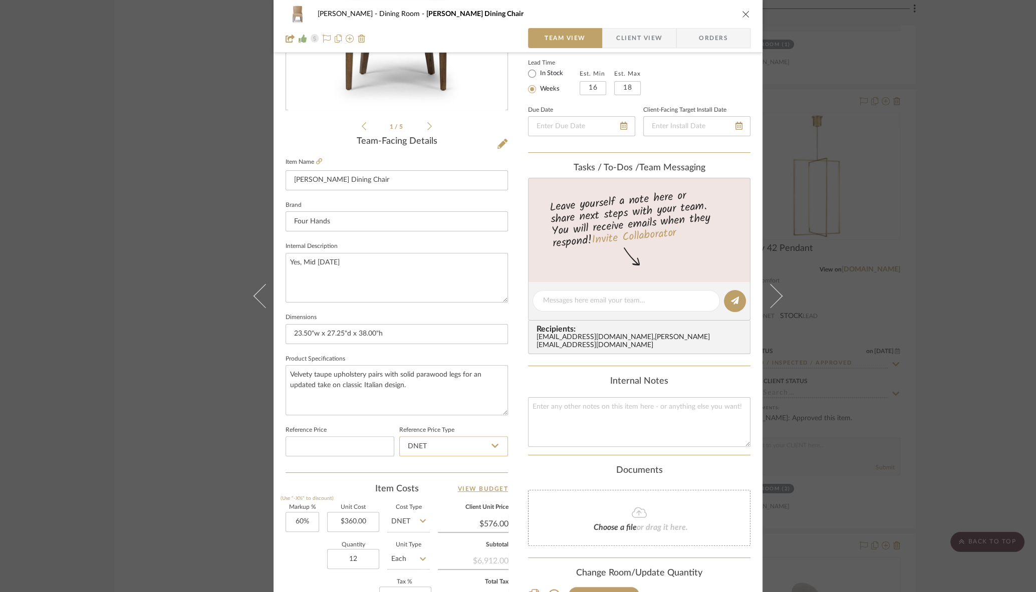
scroll to position [178, 0]
click at [348, 521] on input "360.00" at bounding box center [353, 520] width 52 height 20
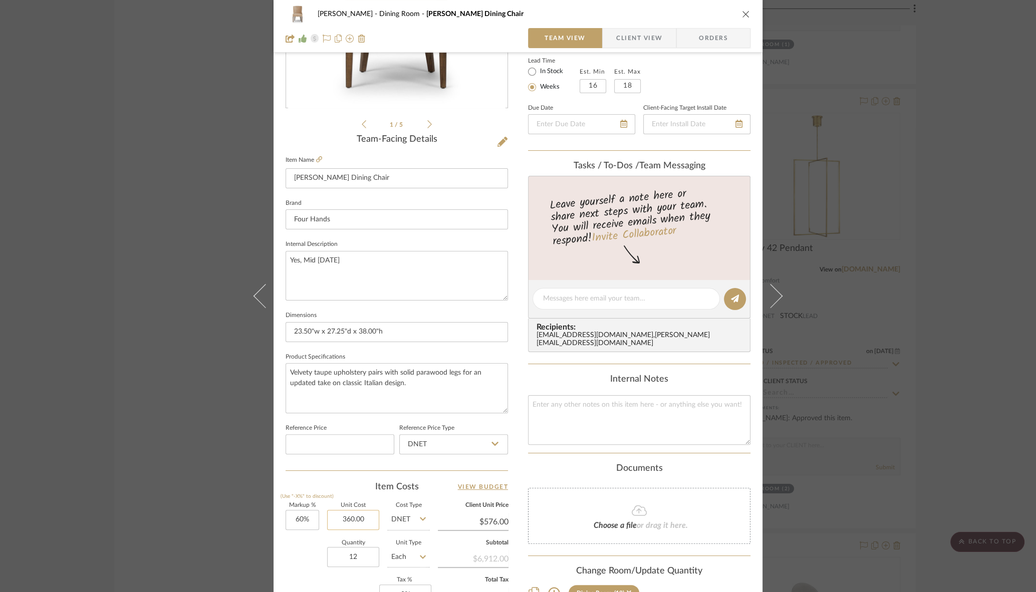
paste input "461.34"
type input "$461.34"
click at [509, 452] on div "[PERSON_NAME] Dining Room [PERSON_NAME] Dining Chair Team View Client View Orde…" at bounding box center [518, 292] width 489 height 926
type input "$738.14"
type input "$1,328.66"
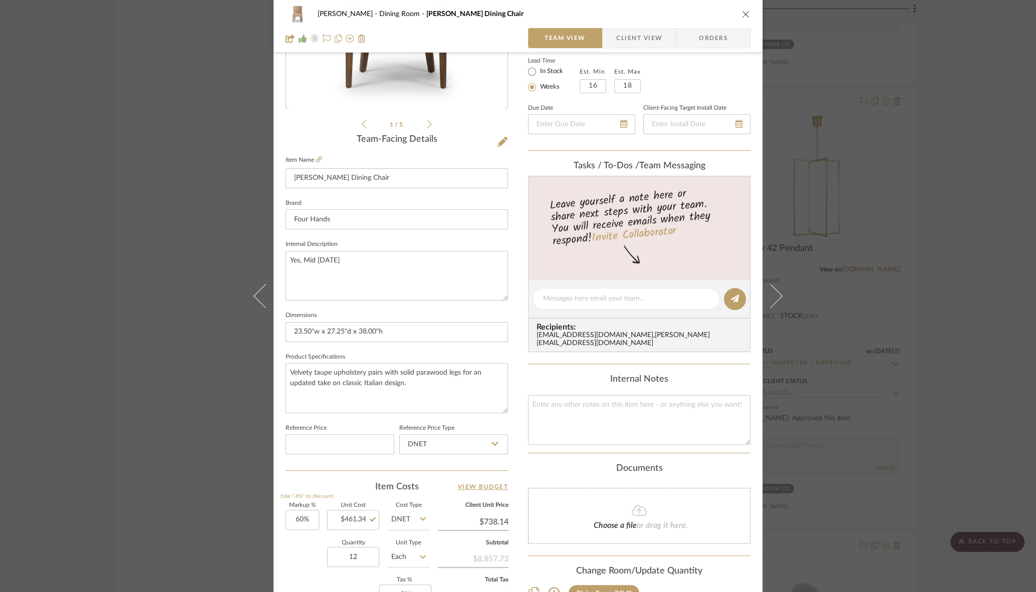
click at [742, 14] on icon "close" at bounding box center [746, 14] width 8 height 8
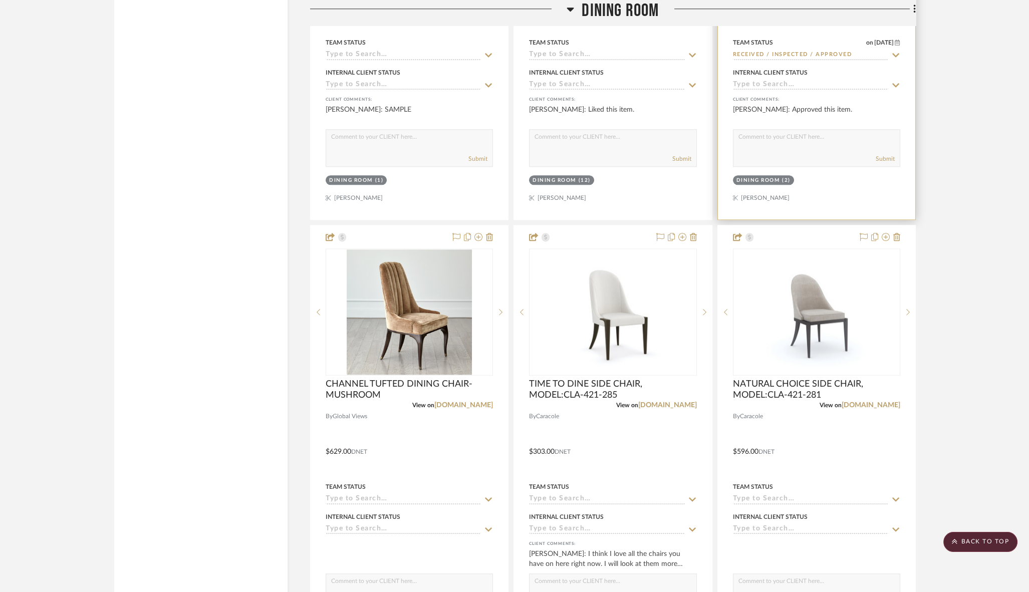
scroll to position [2608, 0]
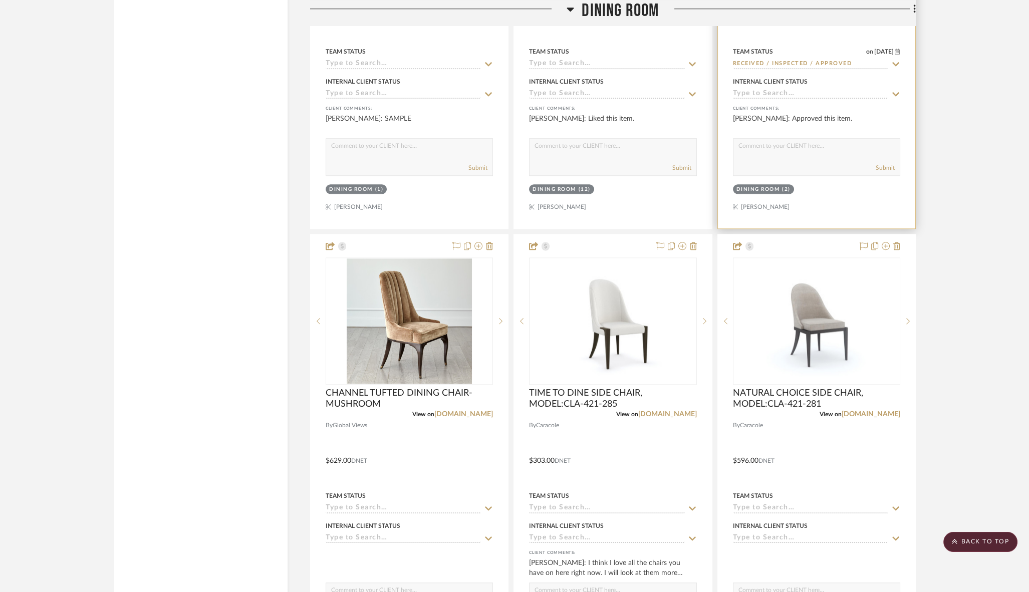
click at [773, 90] on input at bounding box center [810, 95] width 155 height 10
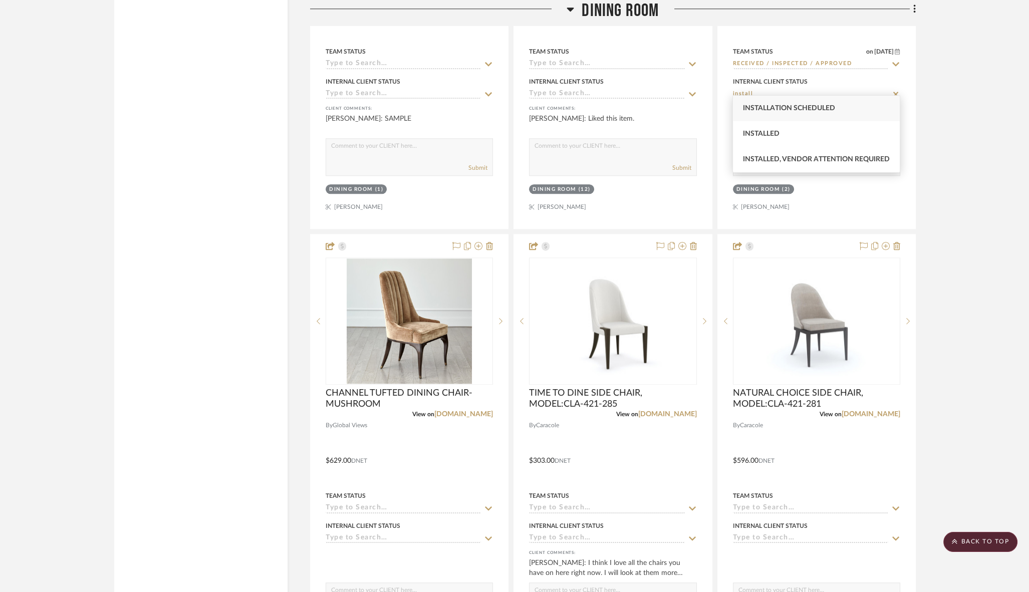
type input "install"
click at [799, 109] on span "Installation Scheduled" at bounding box center [789, 108] width 92 height 7
type input "[DATE]"
type input "Installation Scheduled"
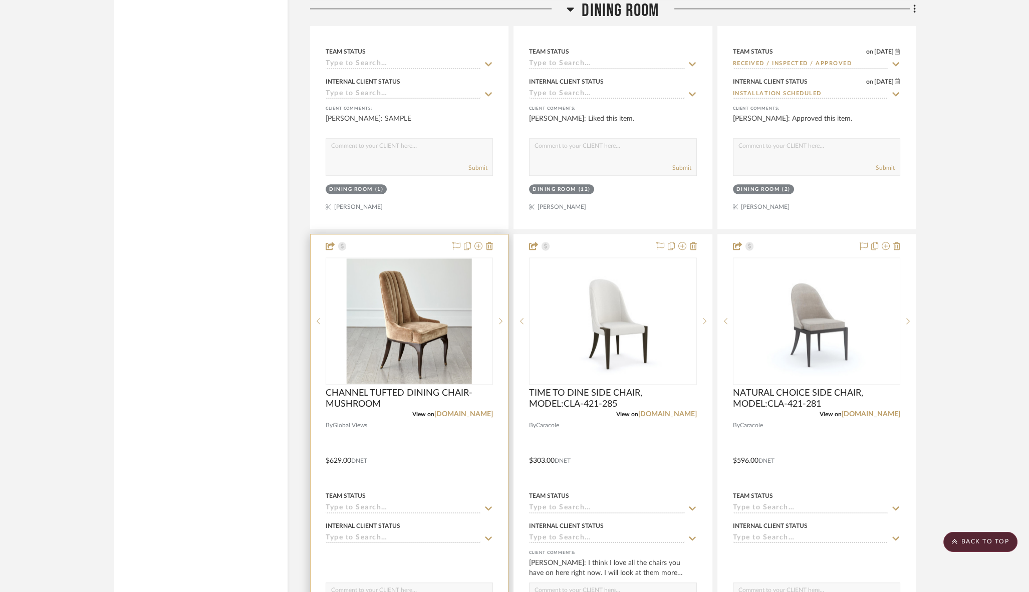
click at [411, 450] on div at bounding box center [409, 454] width 197 height 438
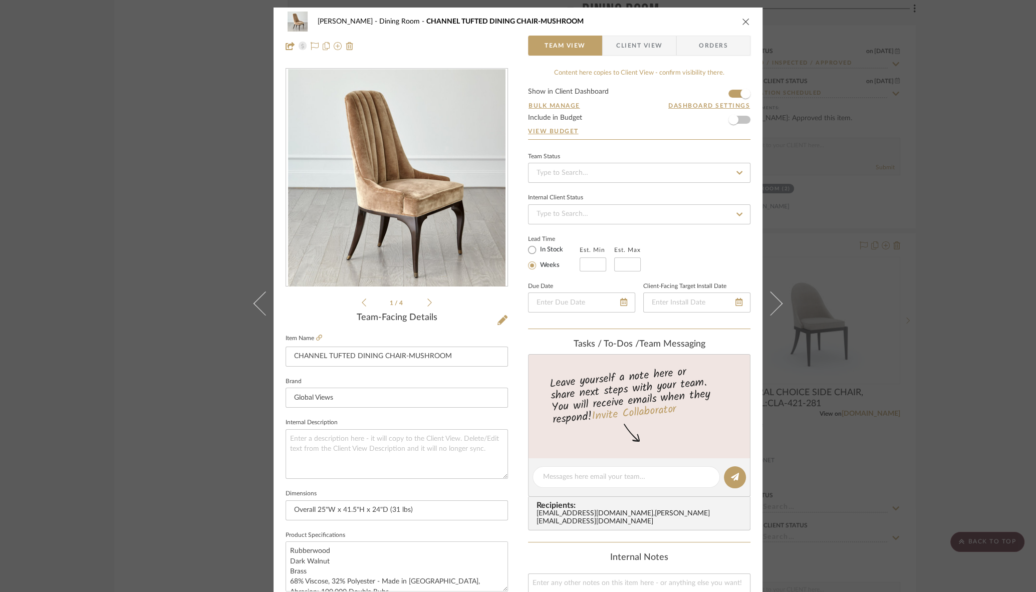
click at [742, 21] on icon "close" at bounding box center [746, 22] width 8 height 8
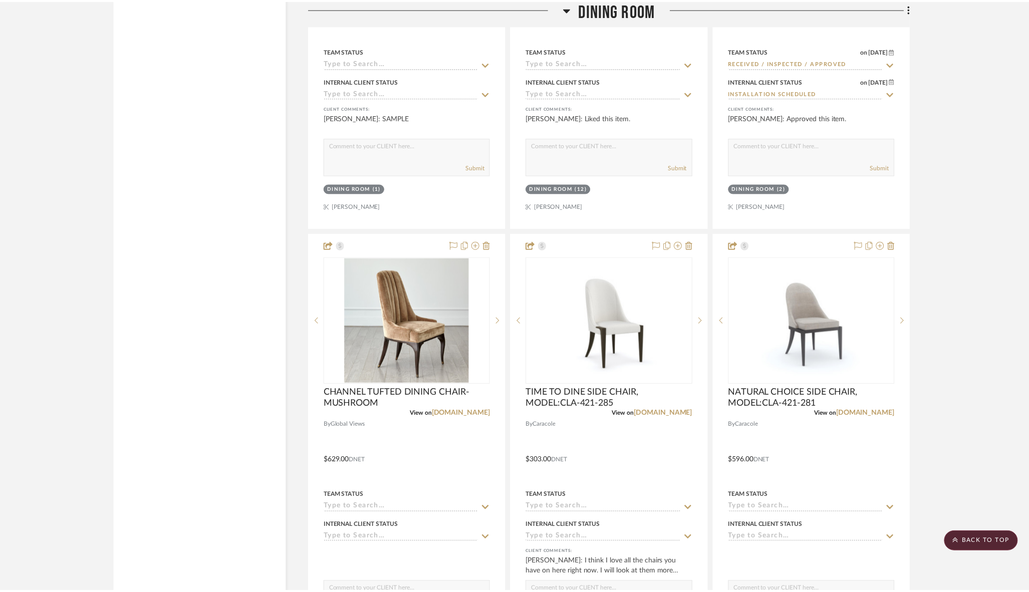
scroll to position [2608, 0]
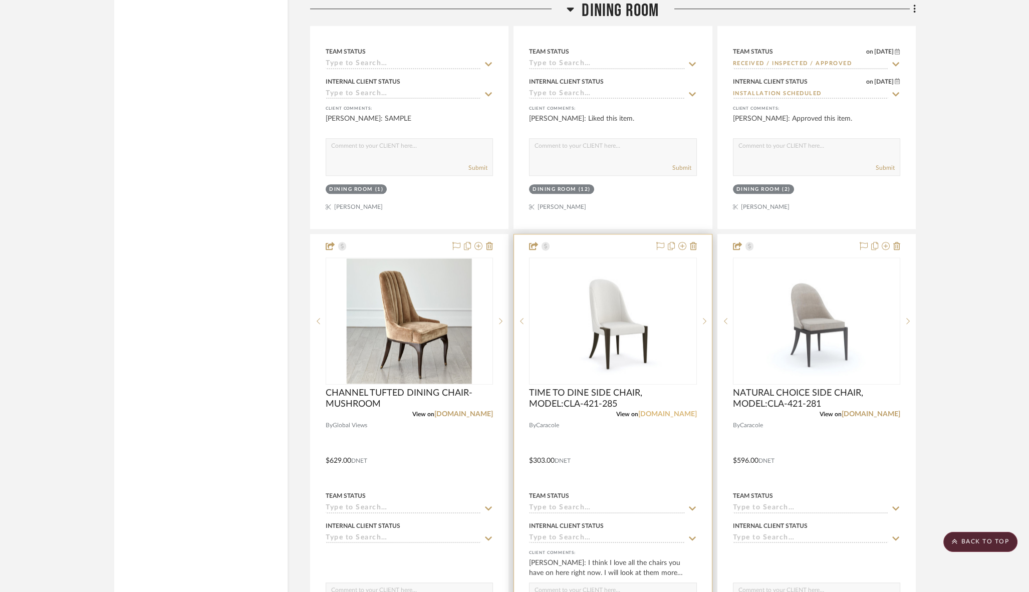
click at [660, 411] on link "[DOMAIN_NAME]" at bounding box center [667, 414] width 59 height 7
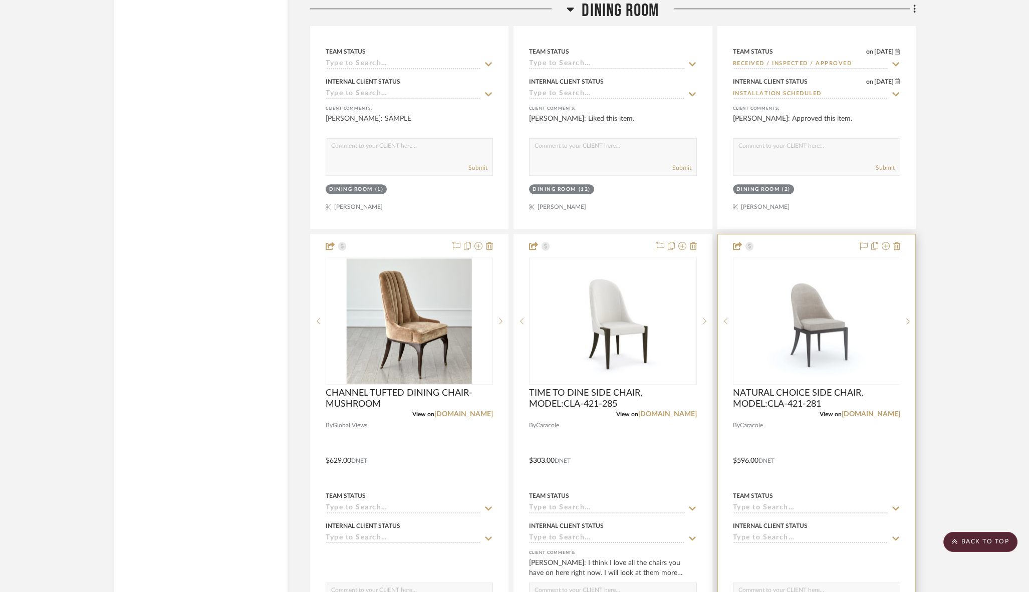
click at [803, 427] on div at bounding box center [816, 454] width 197 height 438
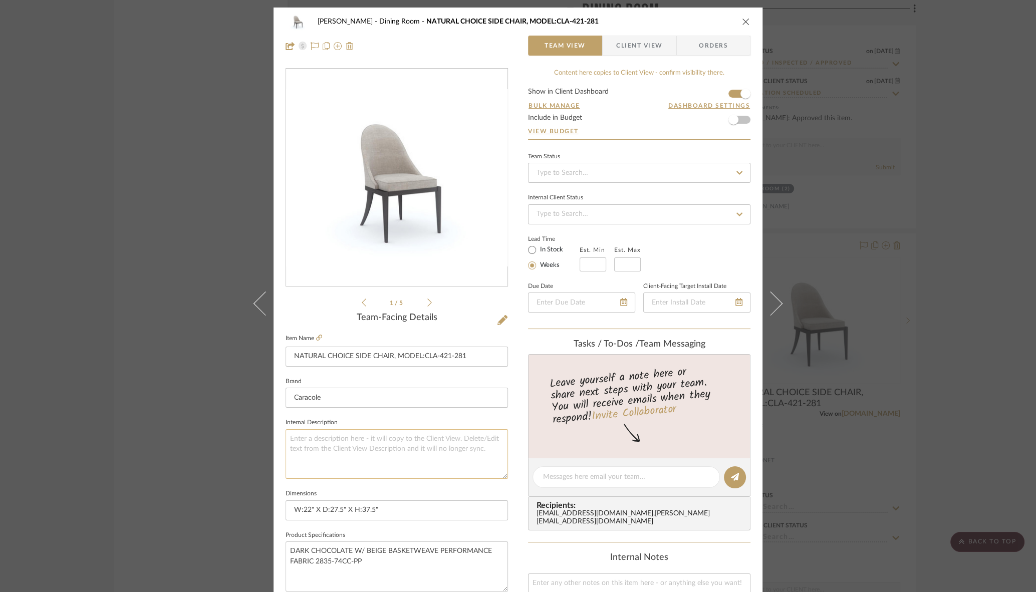
scroll to position [47, 0]
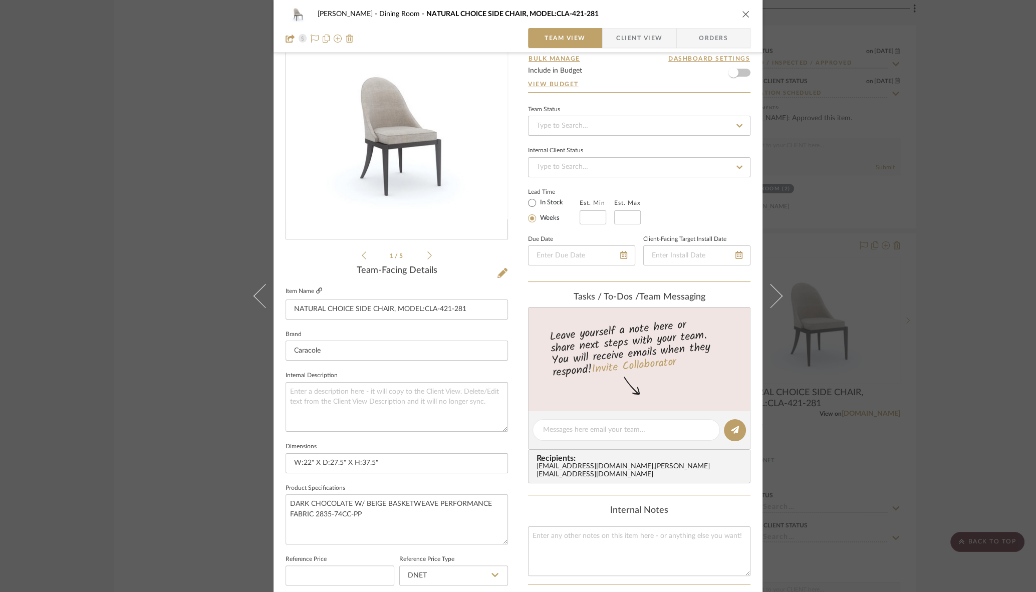
click at [316, 291] on icon at bounding box center [319, 291] width 6 height 6
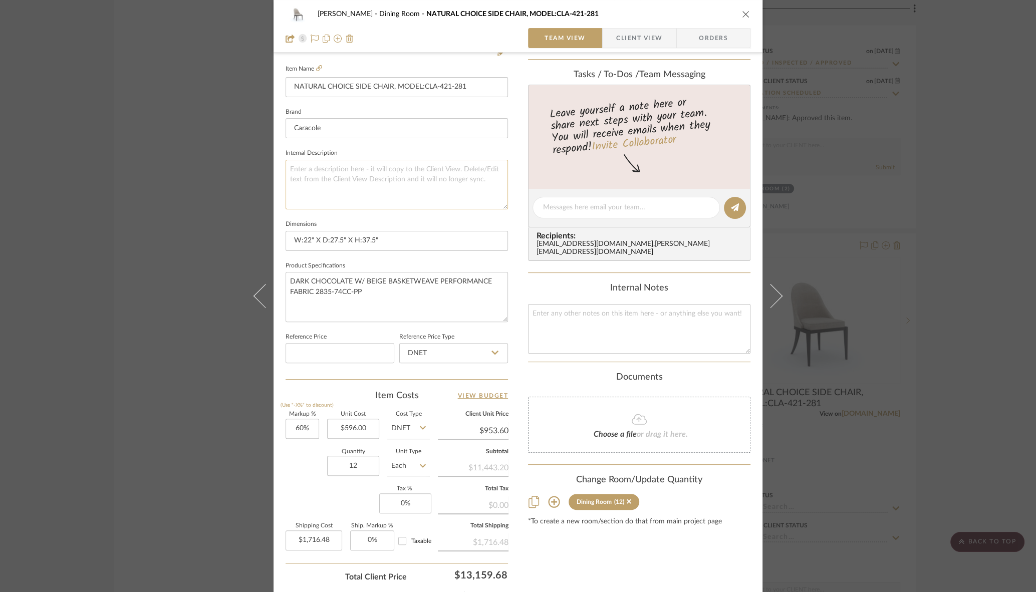
scroll to position [273, 0]
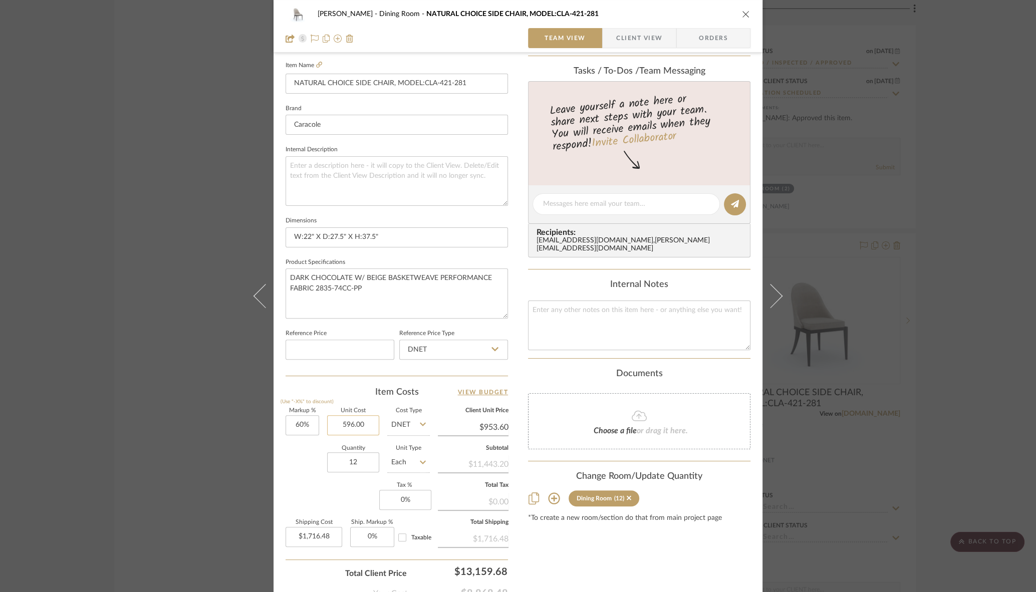
click at [344, 426] on input "596.00" at bounding box center [353, 425] width 52 height 20
type input "$686.00"
click at [343, 479] on sr-form-field "Quantity 12" at bounding box center [353, 464] width 52 height 36
type input "$1,097.60"
type input "$1,975.68"
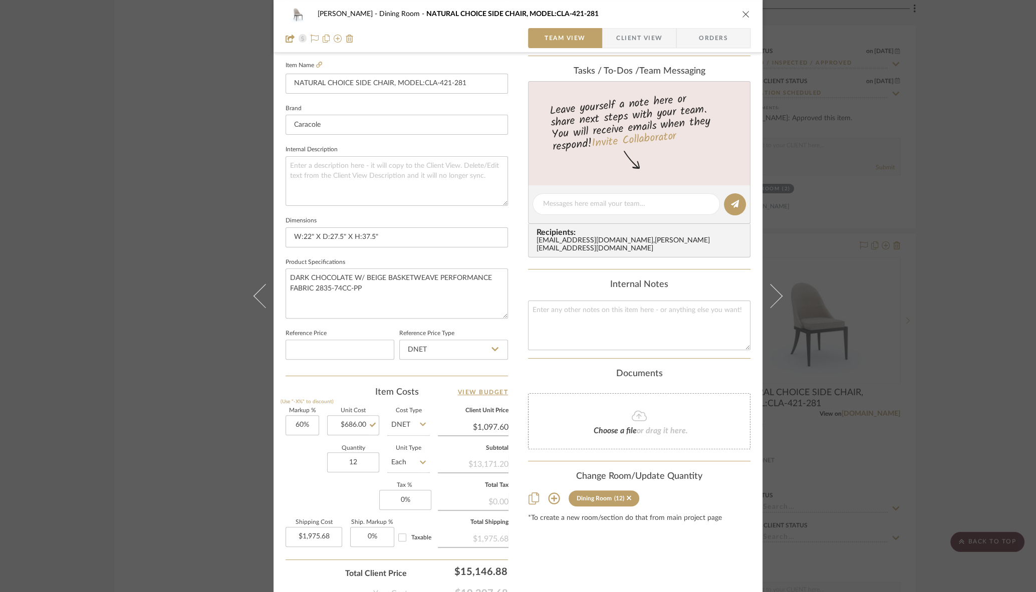
click at [742, 13] on icon "close" at bounding box center [746, 14] width 8 height 8
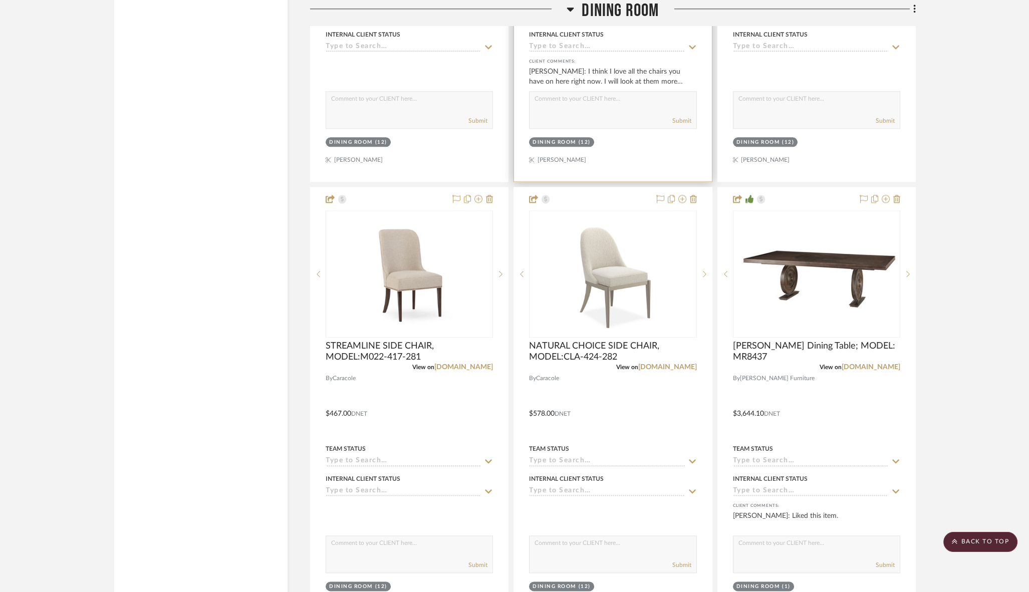
scroll to position [3127, 0]
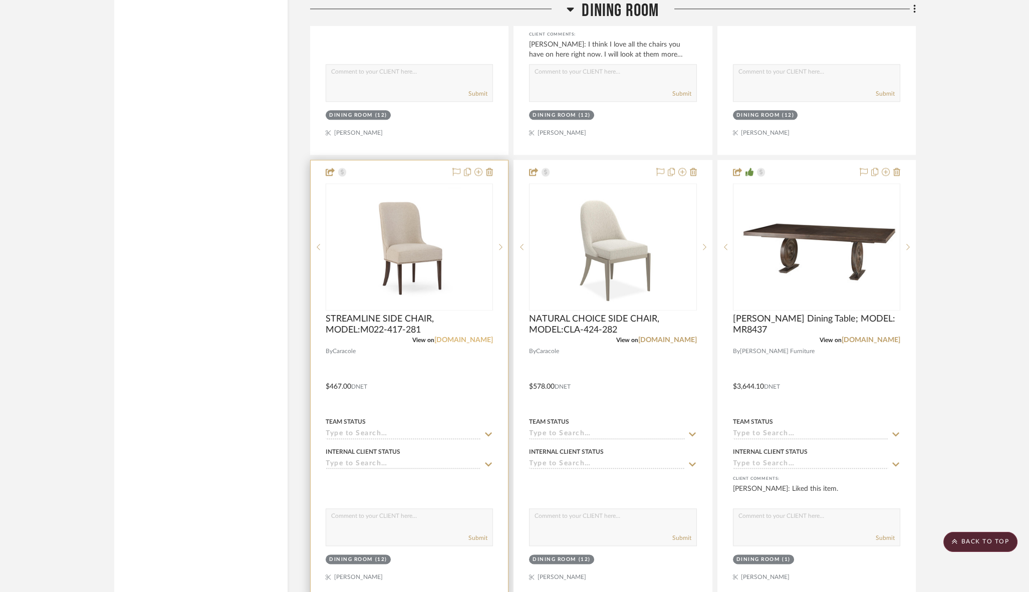
click at [461, 337] on link "[DOMAIN_NAME]" at bounding box center [463, 340] width 59 height 7
click at [409, 377] on div at bounding box center [409, 379] width 197 height 438
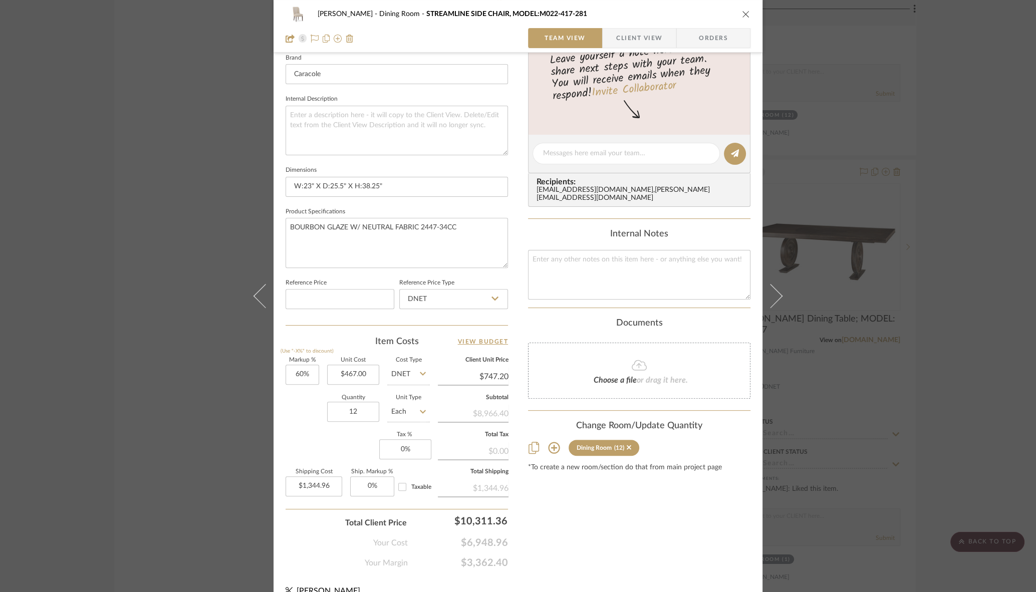
scroll to position [339, 0]
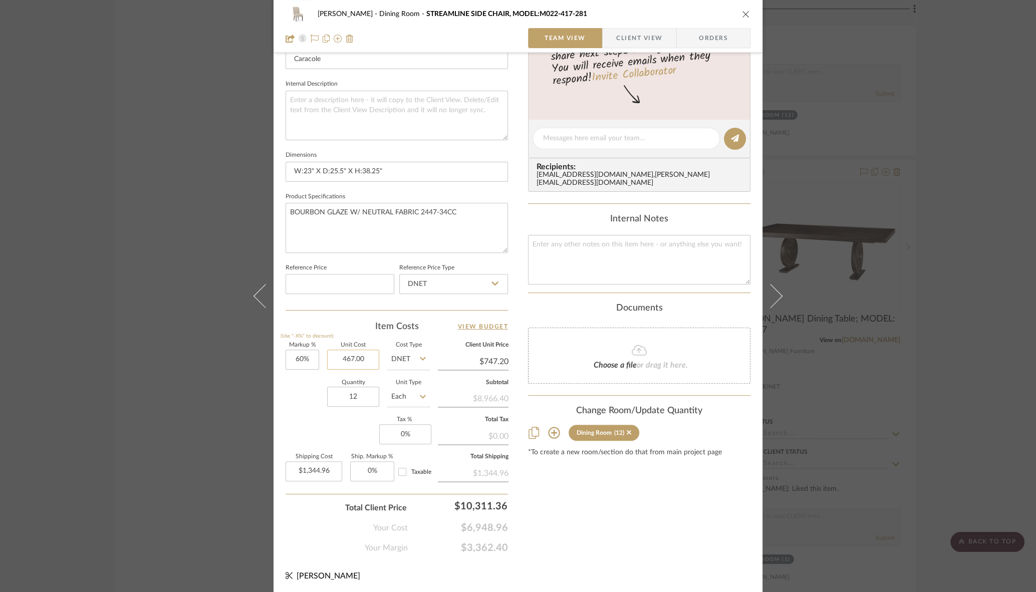
click at [353, 359] on input "467.00" at bounding box center [353, 360] width 52 height 20
type input "$515.00"
type input "$824.00"
type input "$1,483.20"
click at [579, 466] on div "Content here copies to Client View - confirm visibility there. Show in Client D…" at bounding box center [639, 141] width 223 height 825
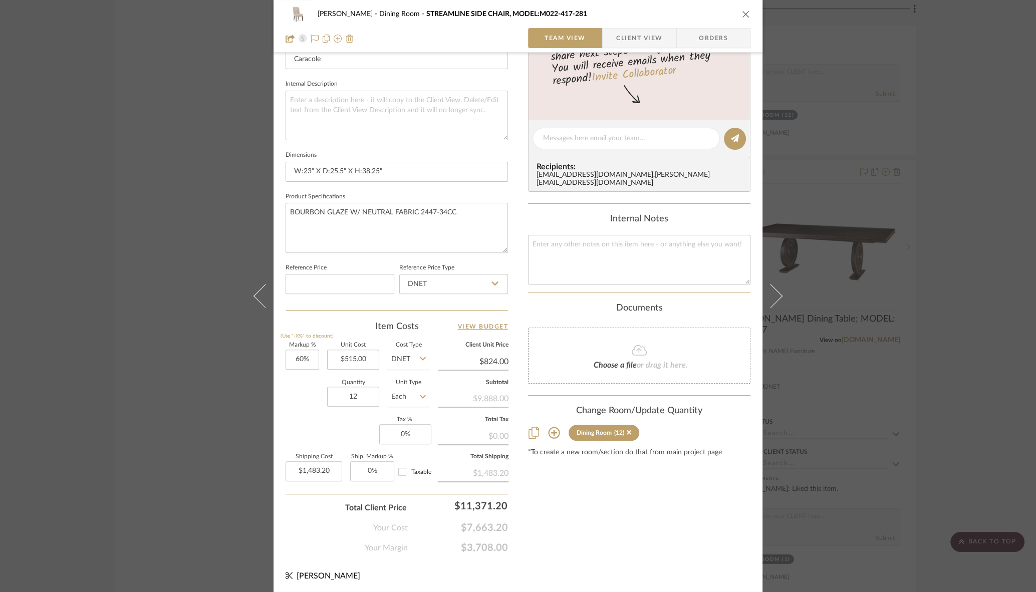
click at [744, 14] on icon "close" at bounding box center [746, 14] width 8 height 8
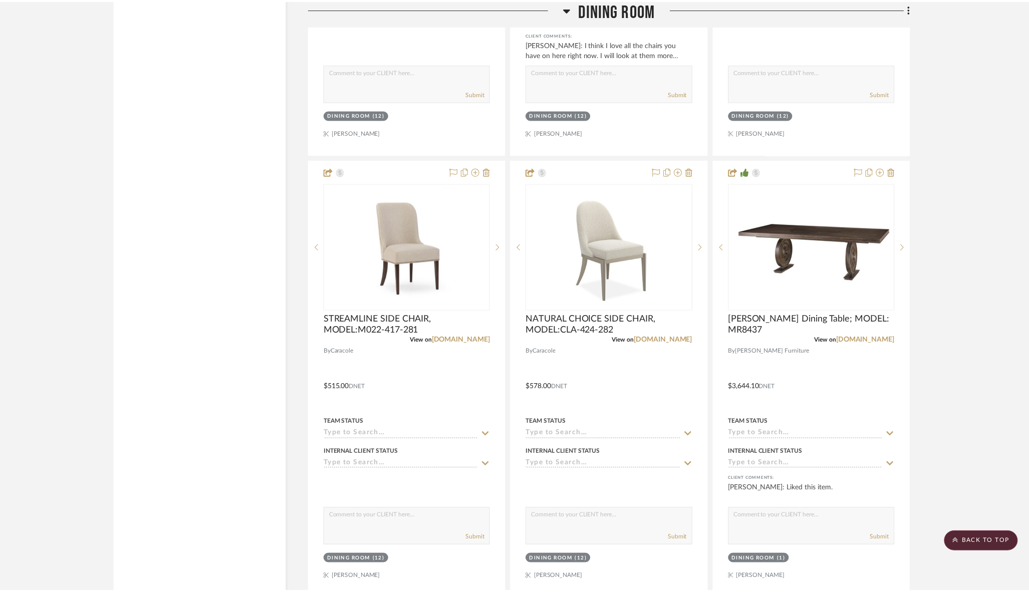
scroll to position [3127, 0]
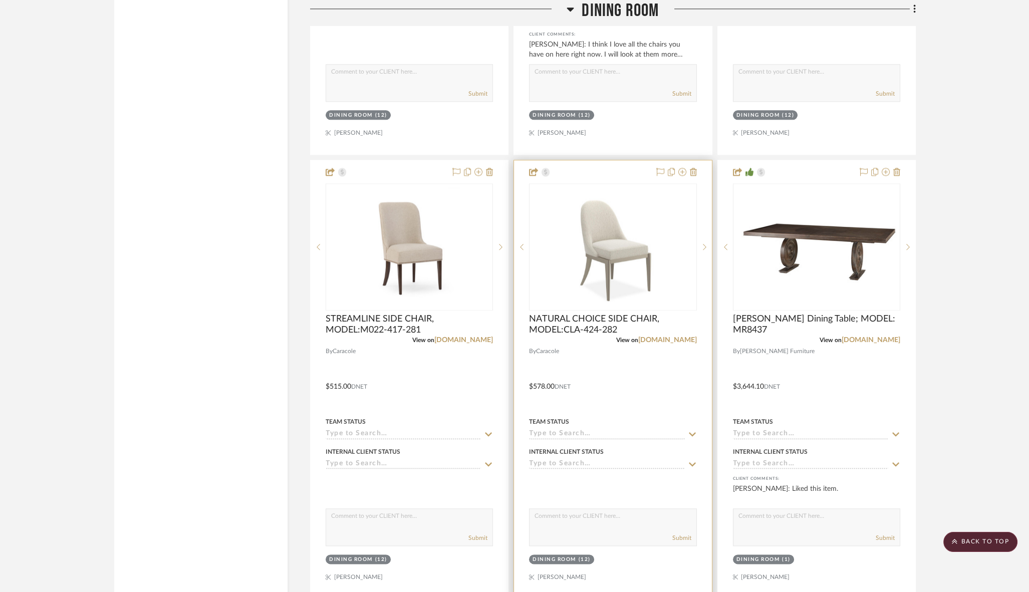
click at [657, 351] on div at bounding box center [612, 379] width 197 height 438
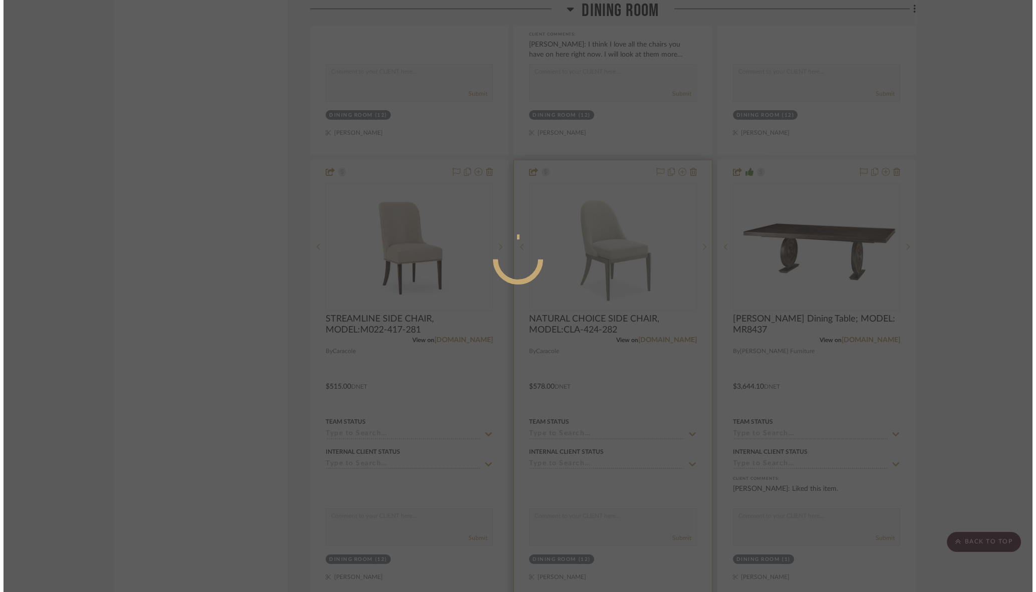
scroll to position [0, 0]
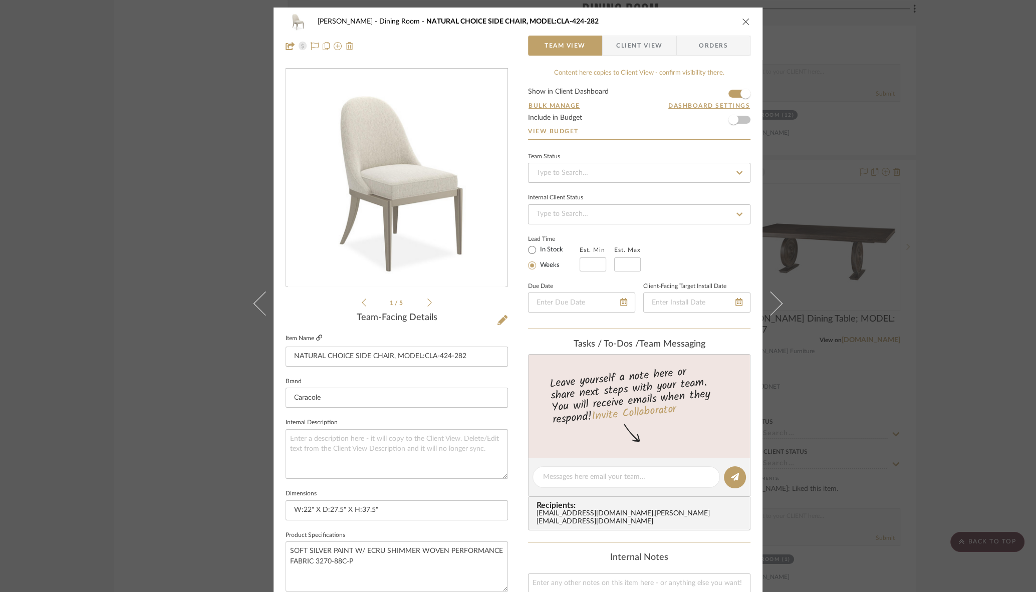
click at [316, 338] on icon at bounding box center [319, 338] width 6 height 6
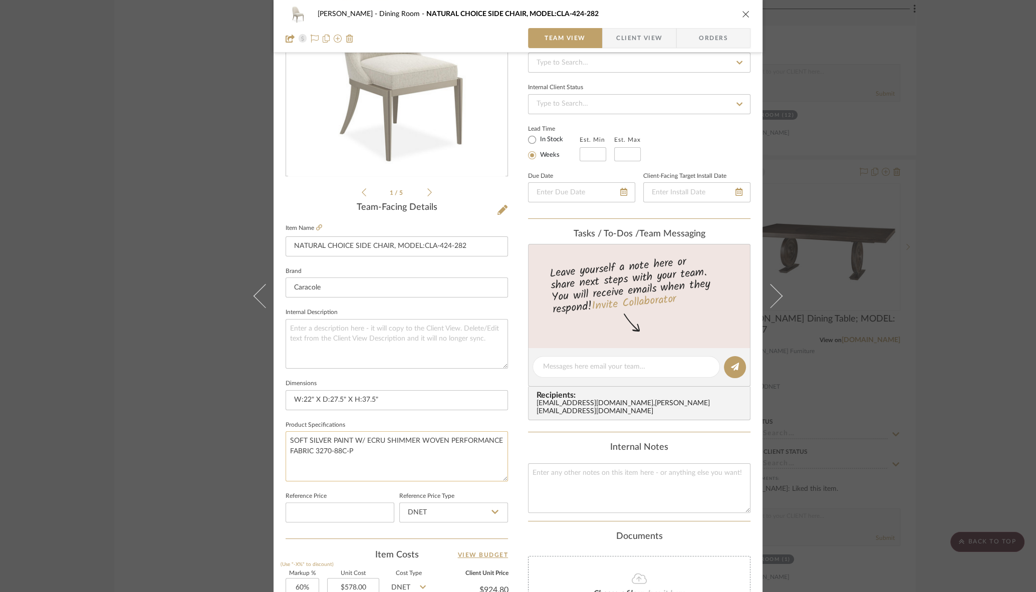
scroll to position [183, 0]
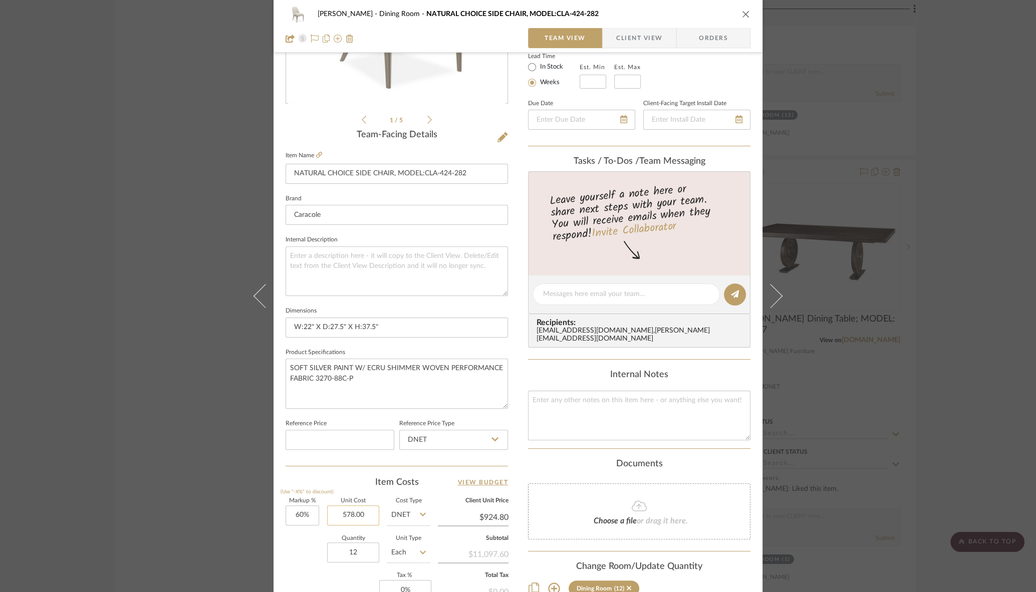
click at [348, 518] on input "578.00" at bounding box center [353, 516] width 52 height 20
type input "$665.00"
type input "$1,064.00"
type input "$1,915.20"
click at [742, 17] on icon "close" at bounding box center [746, 14] width 8 height 8
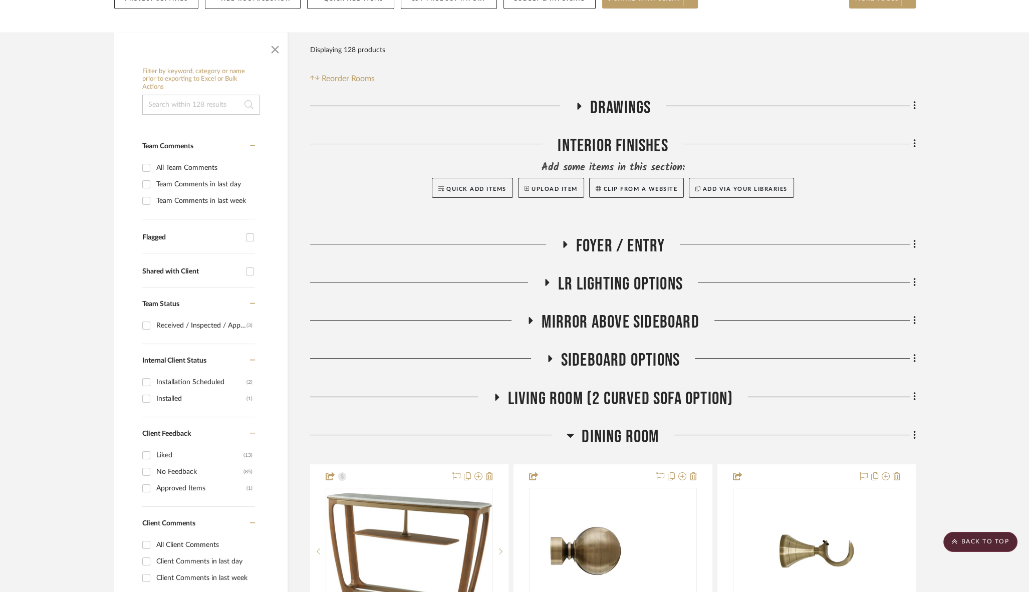
scroll to position [0, 0]
